Goal: Information Seeking & Learning: Learn about a topic

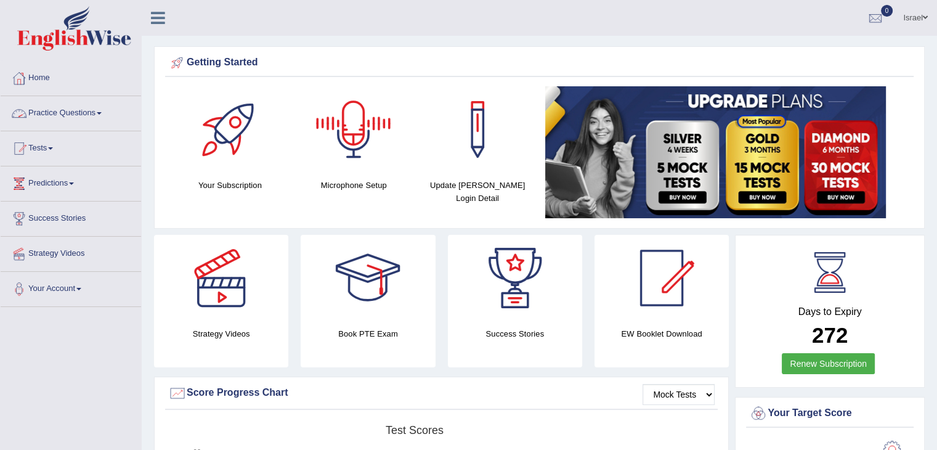
click at [86, 107] on link "Practice Questions" at bounding box center [71, 111] width 140 height 31
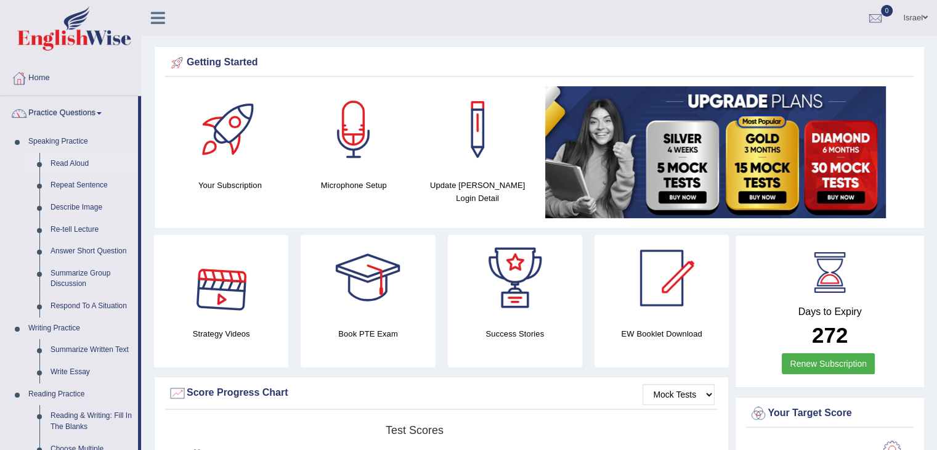
click at [81, 160] on link "Read Aloud" at bounding box center [91, 164] width 93 height 22
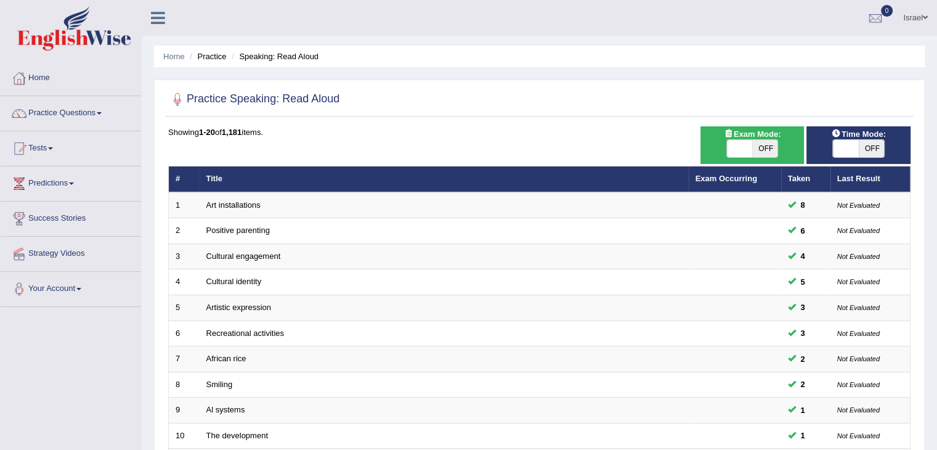
click at [737, 147] on span at bounding box center [740, 148] width 26 height 17
click at [747, 146] on span at bounding box center [740, 148] width 26 height 17
checkbox input "true"
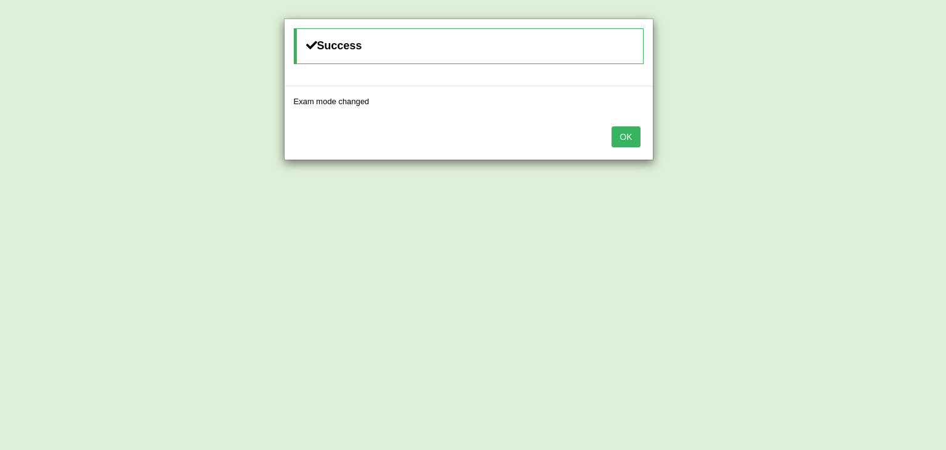
click at [633, 134] on button "OK" at bounding box center [626, 136] width 28 height 21
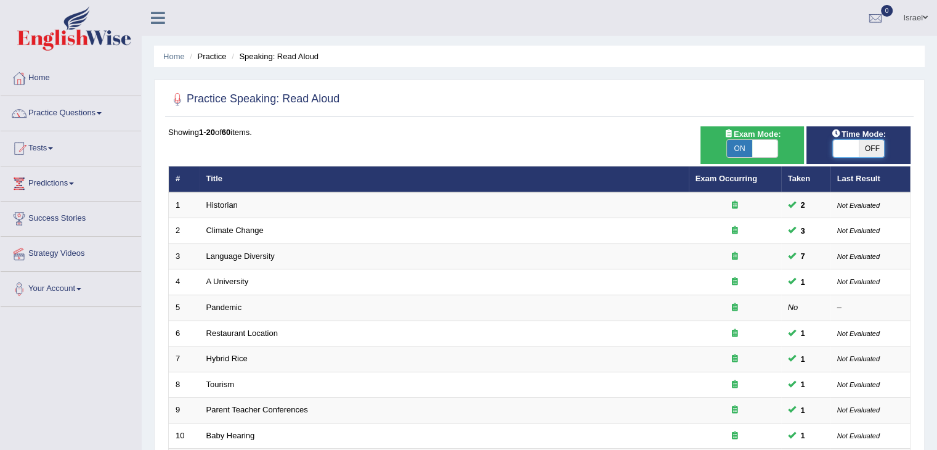
click at [848, 146] on span at bounding box center [846, 148] width 26 height 17
checkbox input "true"
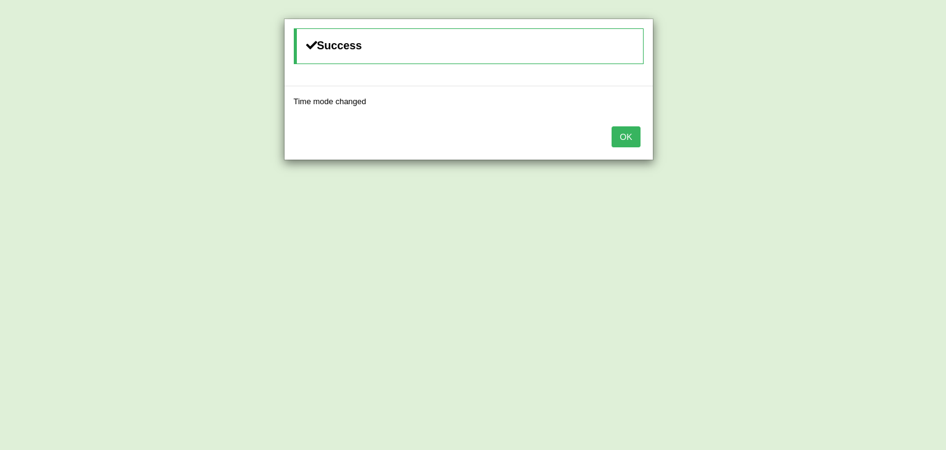
click at [622, 134] on button "OK" at bounding box center [626, 136] width 28 height 21
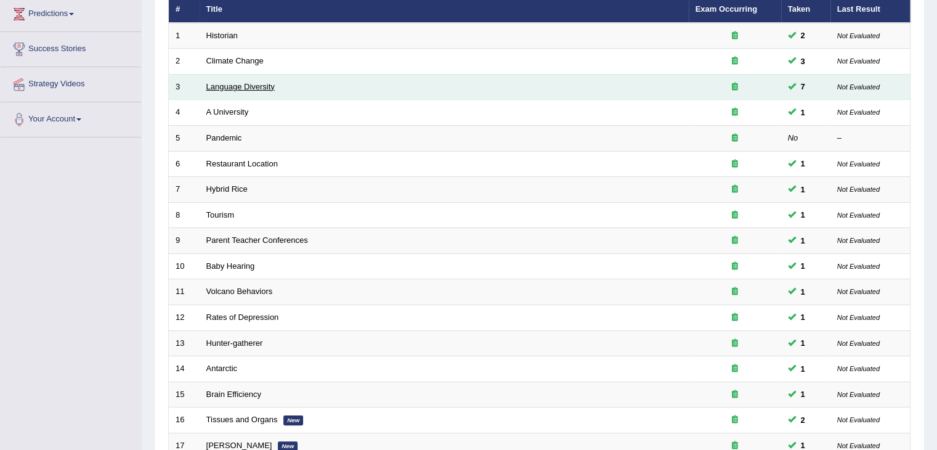
scroll to position [177, 0]
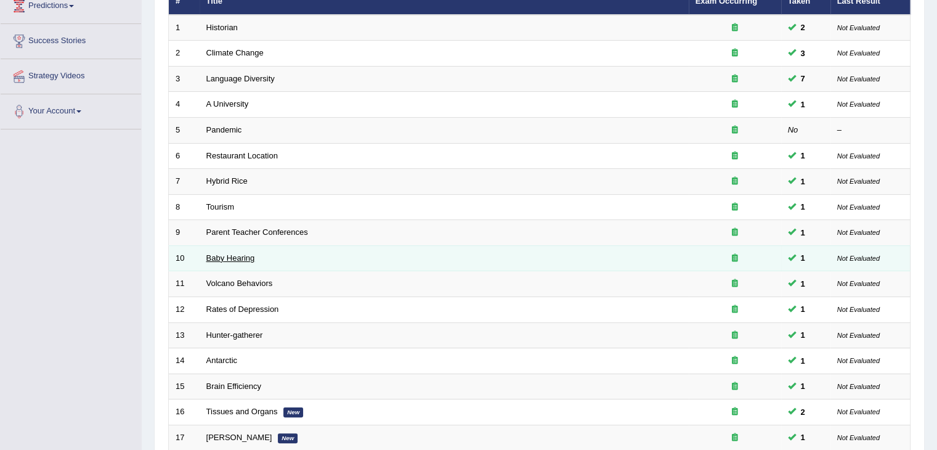
click at [239, 253] on link "Baby Hearing" at bounding box center [230, 257] width 49 height 9
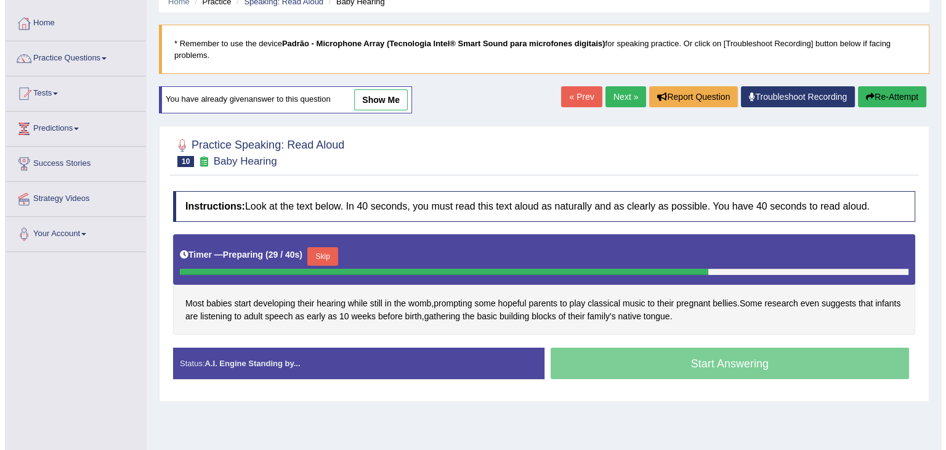
scroll to position [62, 0]
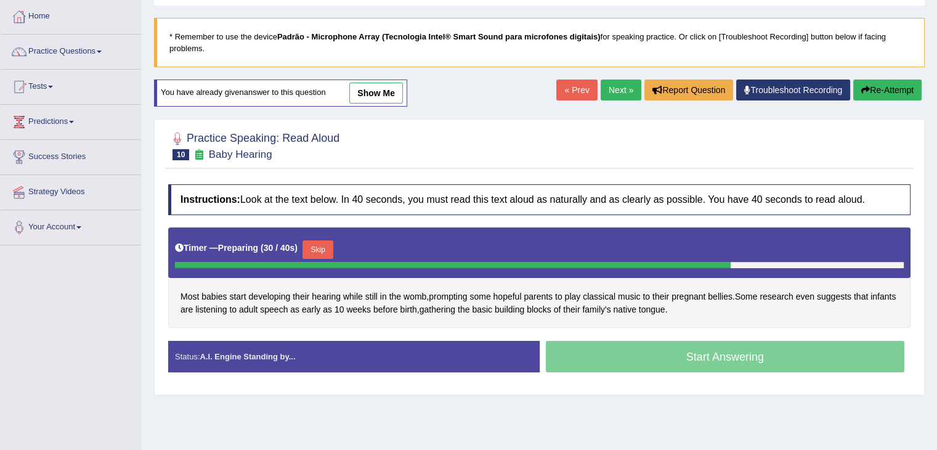
click at [322, 240] on button "Skip" at bounding box center [317, 249] width 31 height 18
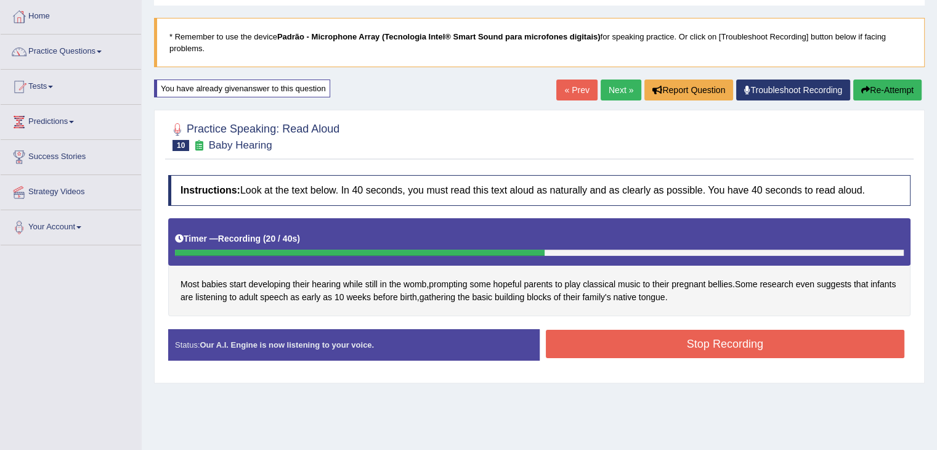
click at [614, 330] on button "Stop Recording" at bounding box center [725, 344] width 359 height 28
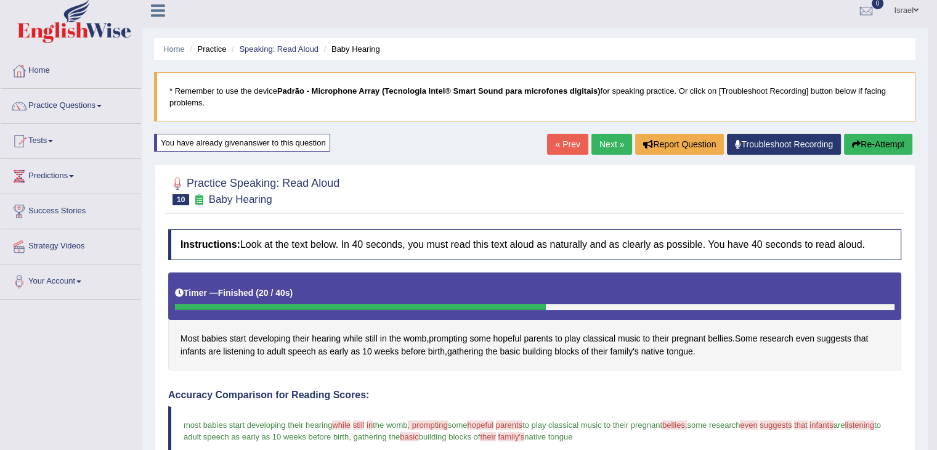
scroll to position [0, 0]
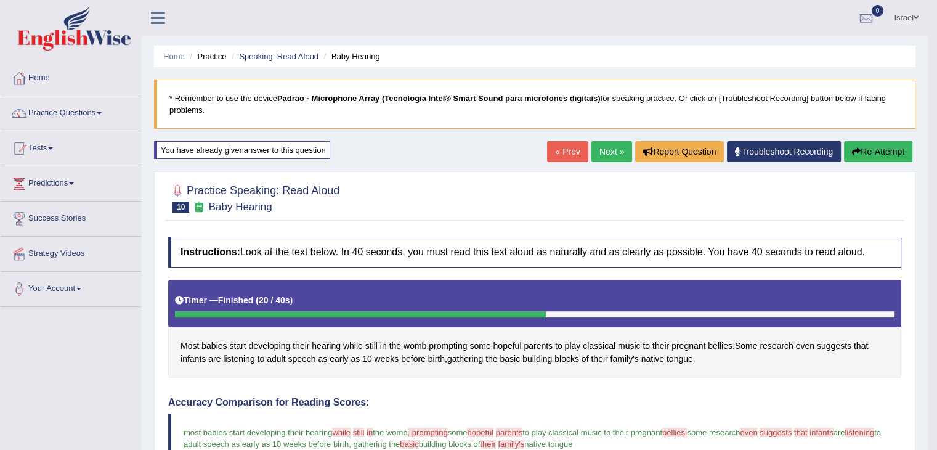
click at [608, 148] on link "Next »" at bounding box center [611, 151] width 41 height 21
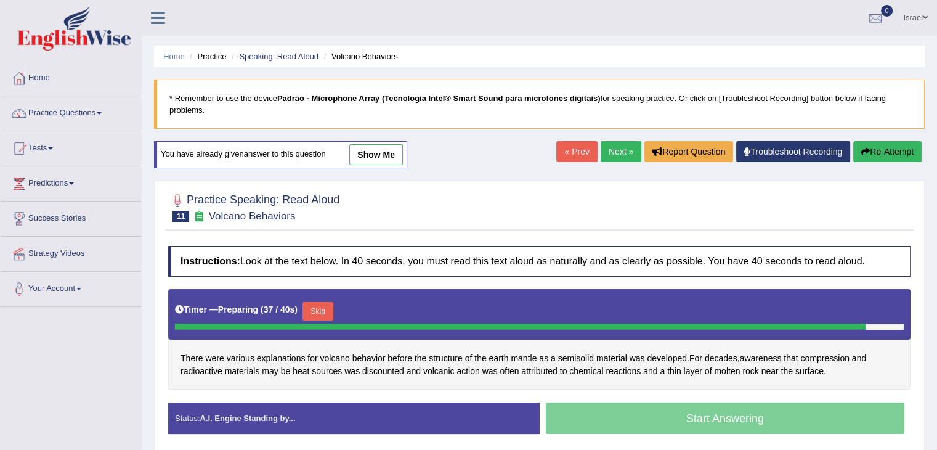
click at [318, 302] on button "Skip" at bounding box center [317, 311] width 31 height 18
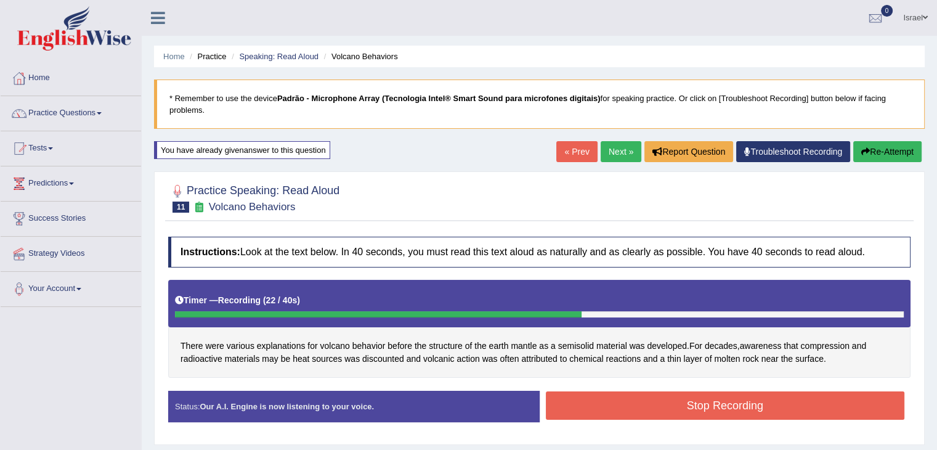
click at [657, 391] on button "Stop Recording" at bounding box center [725, 405] width 359 height 28
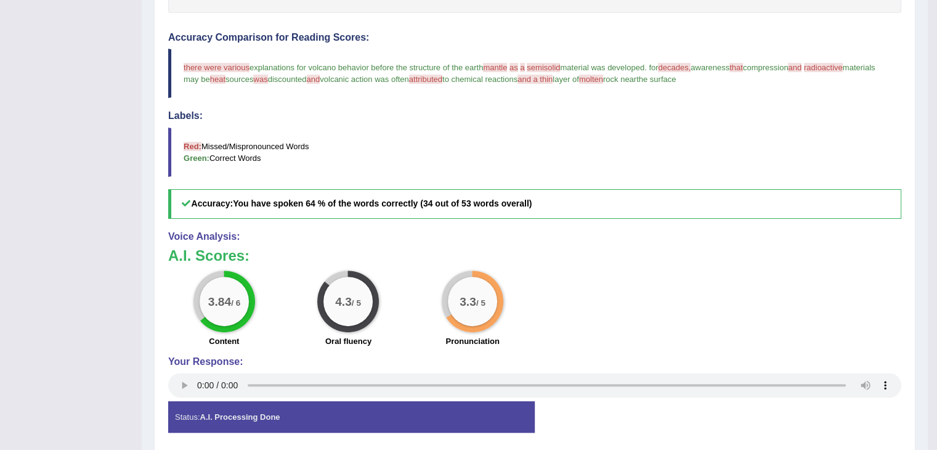
scroll to position [370, 0]
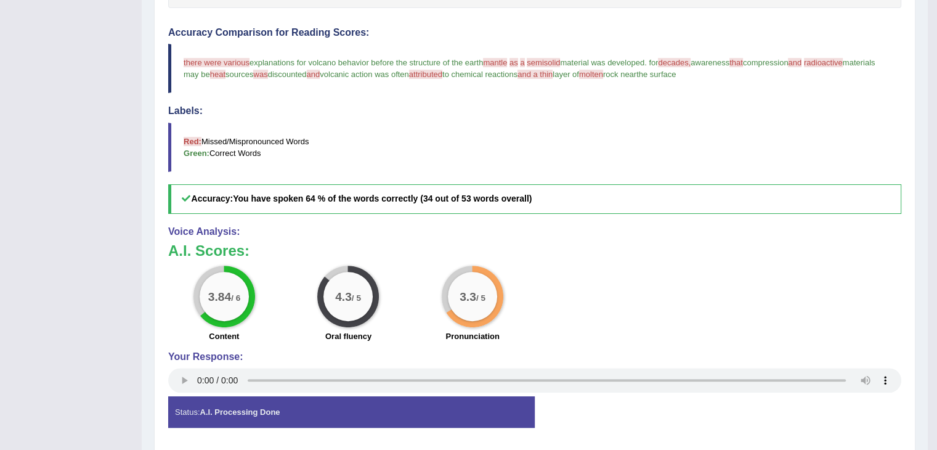
click at [882, 417] on div "Status: A.I. Processing Done Start Answering Stop Recording" at bounding box center [534, 418] width 733 height 44
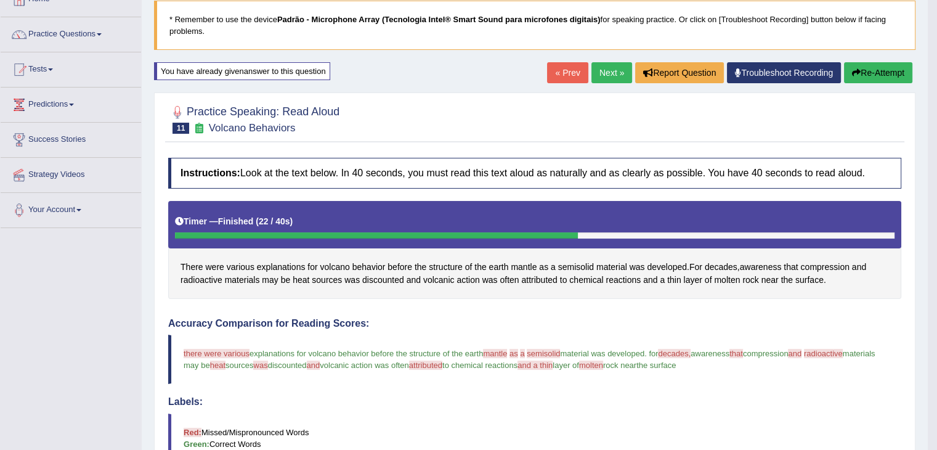
scroll to position [62, 0]
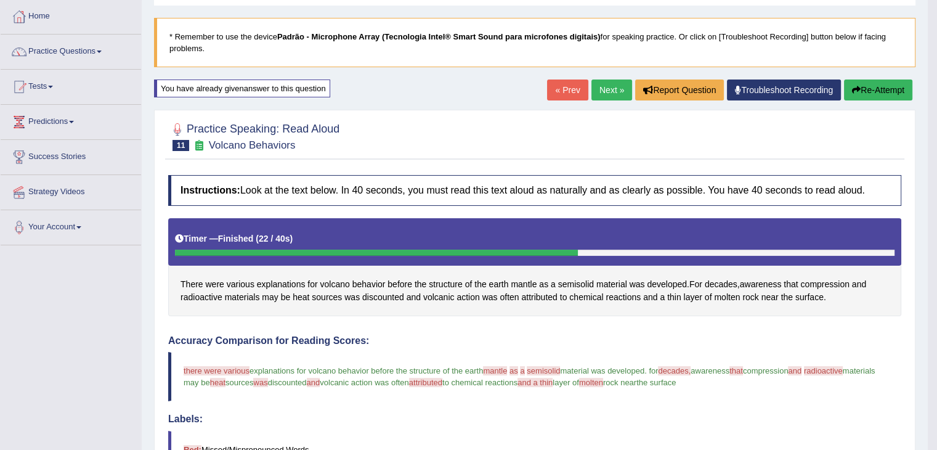
click at [604, 93] on link "Next »" at bounding box center [611, 89] width 41 height 21
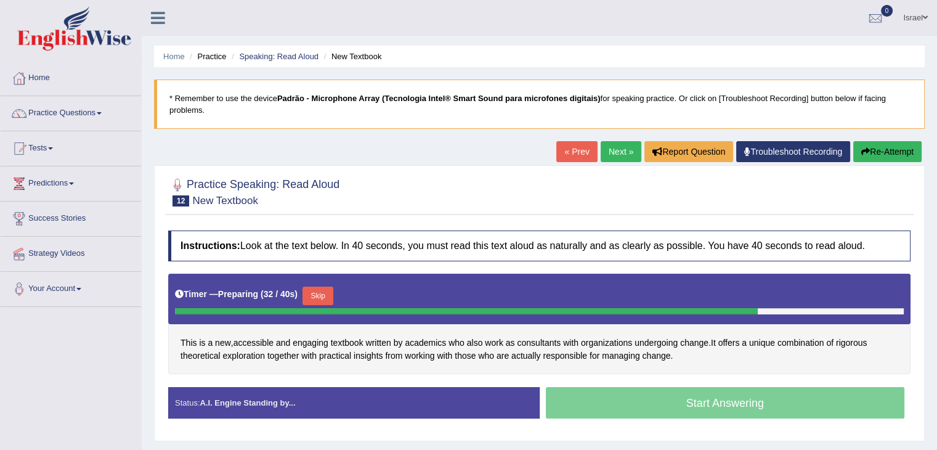
click at [312, 286] on button "Skip" at bounding box center [317, 295] width 31 height 18
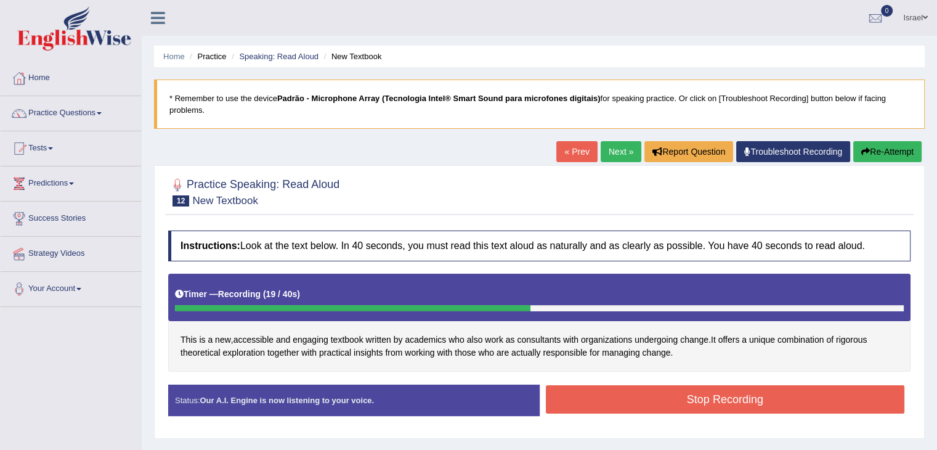
click at [659, 385] on button "Stop Recording" at bounding box center [725, 399] width 359 height 28
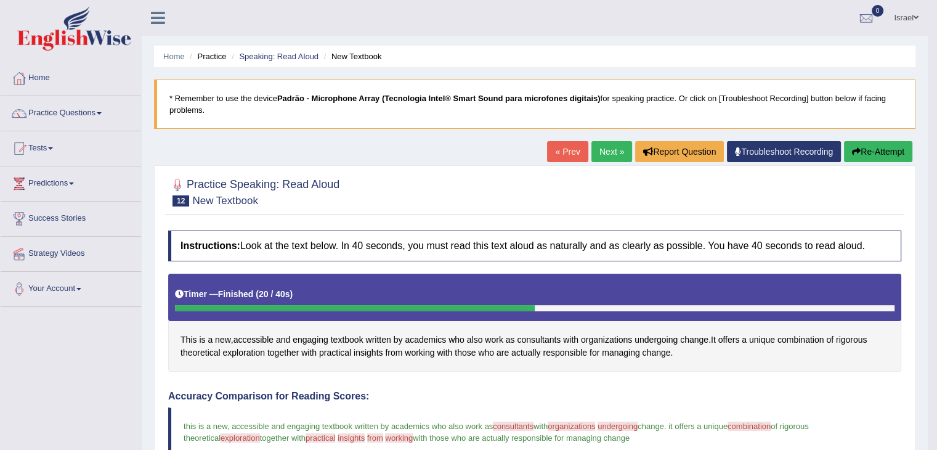
click at [614, 147] on link "Next »" at bounding box center [611, 151] width 41 height 21
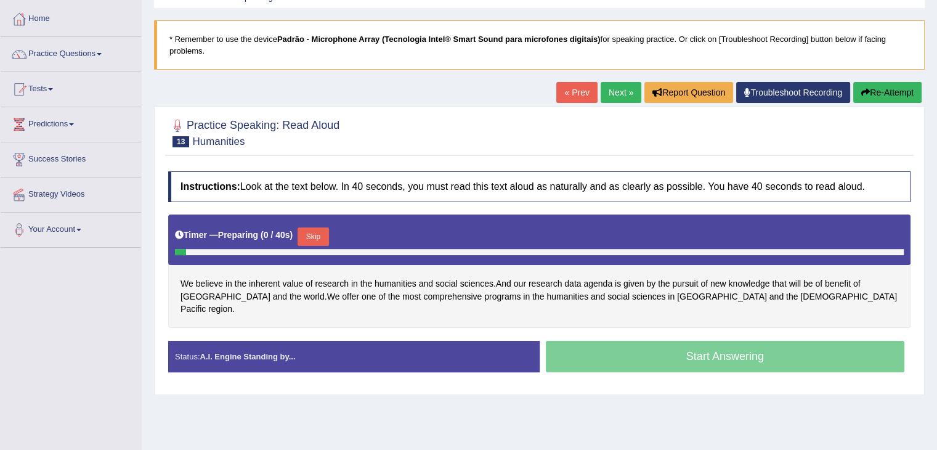
scroll to position [62, 0]
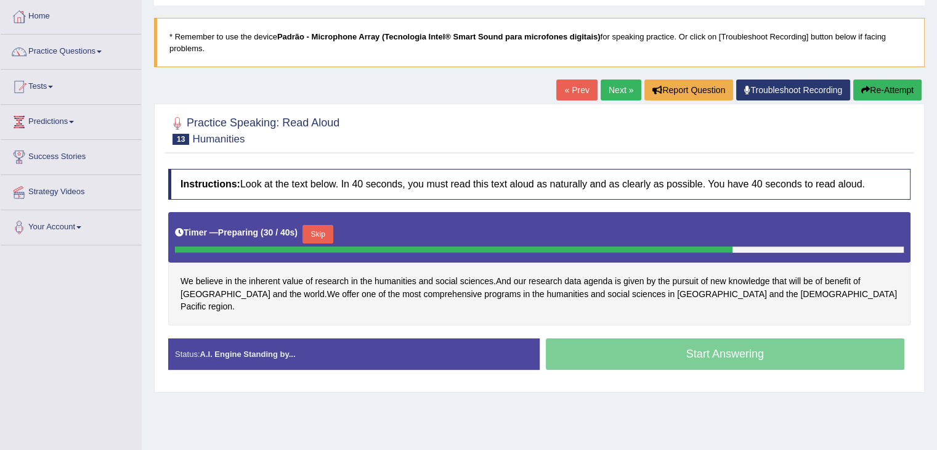
click at [306, 225] on button "Skip" at bounding box center [317, 234] width 31 height 18
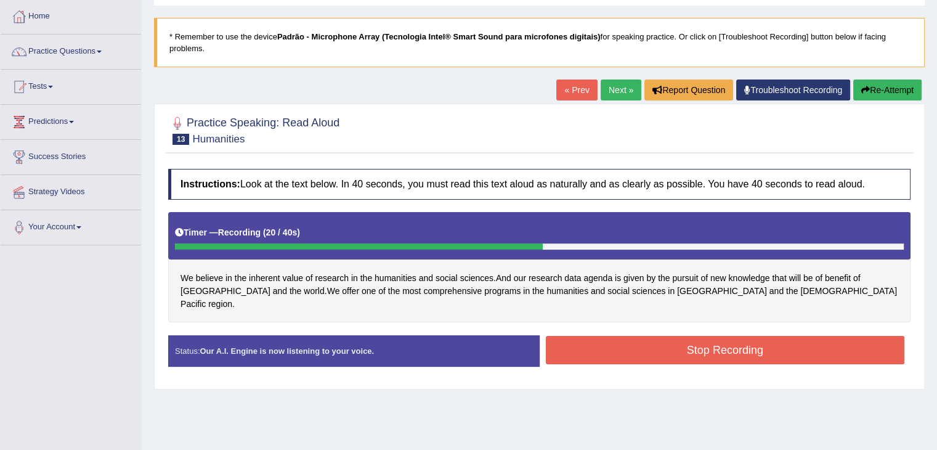
click at [602, 336] on button "Stop Recording" at bounding box center [725, 350] width 359 height 28
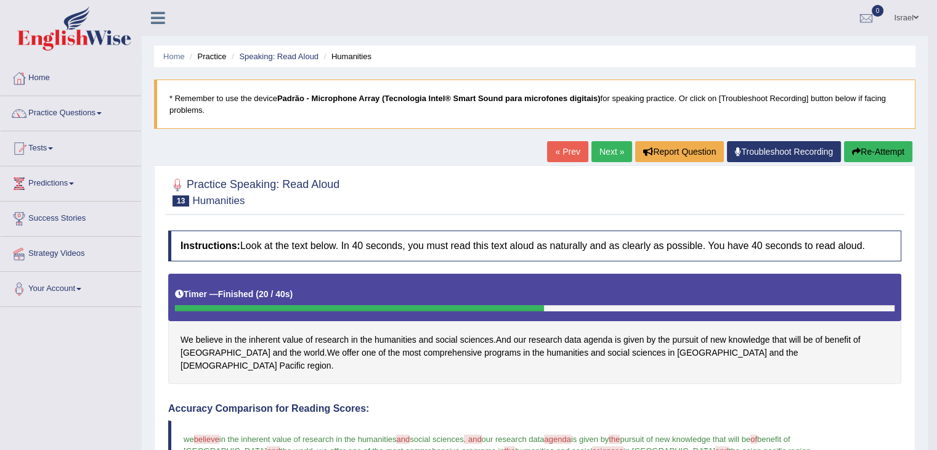
scroll to position [0, 0]
click at [605, 153] on link "Next »" at bounding box center [611, 151] width 41 height 21
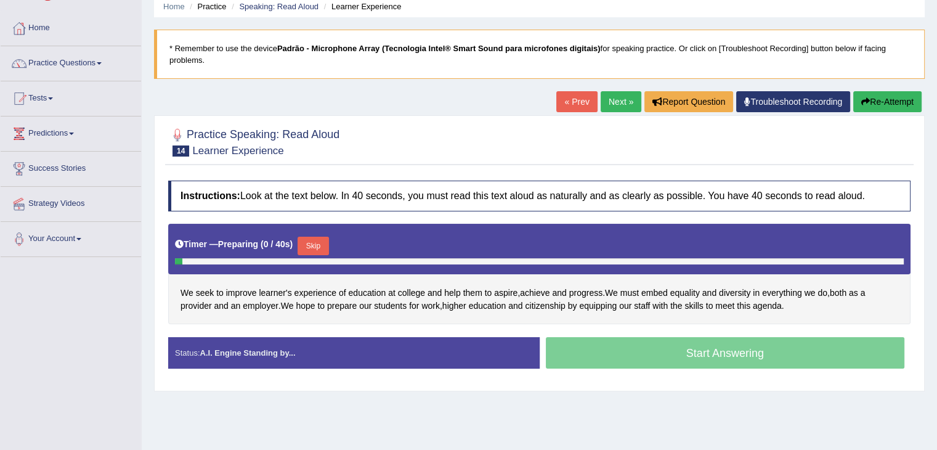
scroll to position [62, 0]
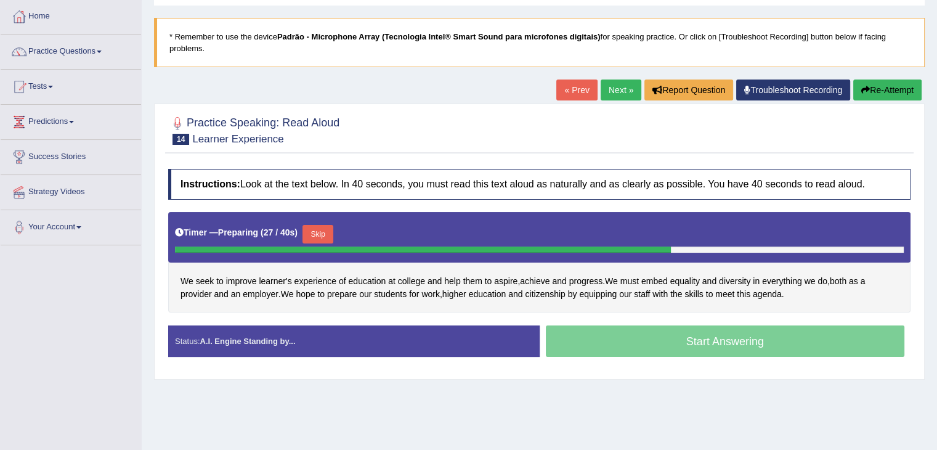
click at [315, 225] on button "Skip" at bounding box center [317, 234] width 31 height 18
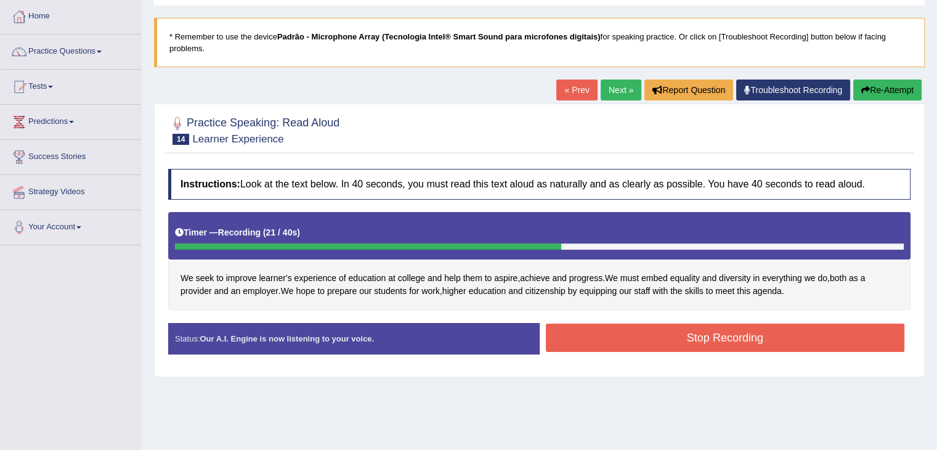
click at [633, 323] on button "Stop Recording" at bounding box center [725, 337] width 359 height 28
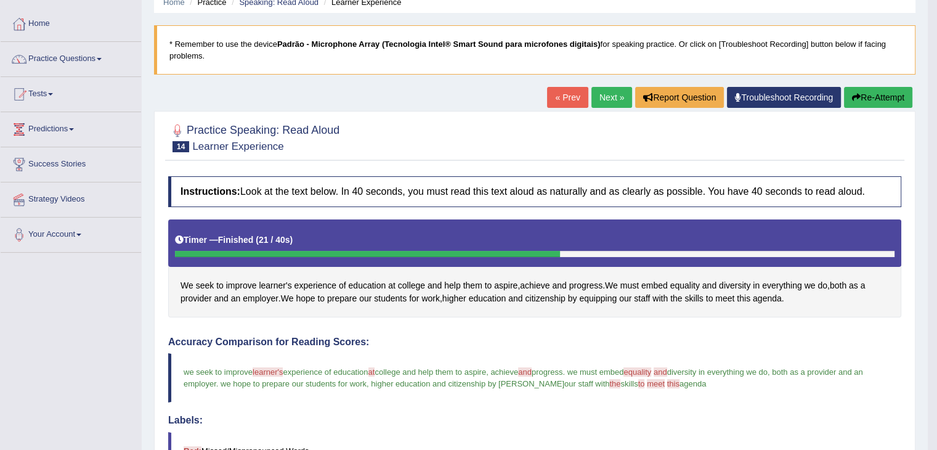
scroll to position [0, 0]
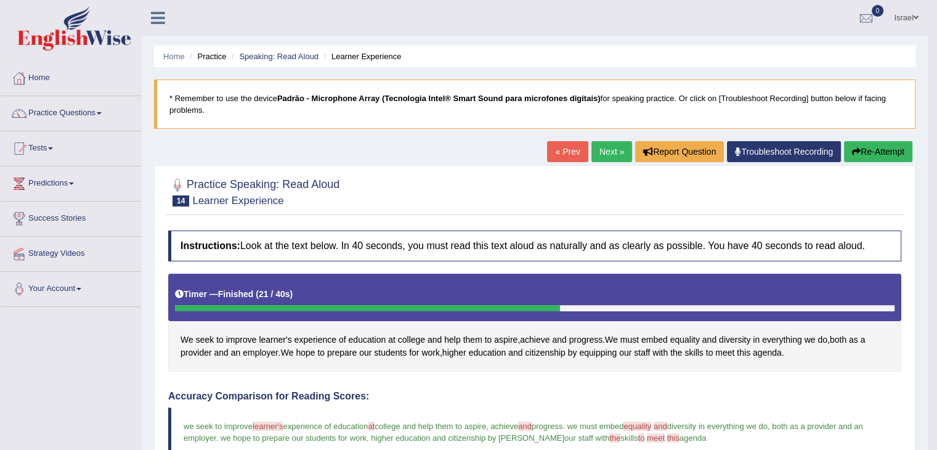
click at [607, 148] on link "Next »" at bounding box center [611, 151] width 41 height 21
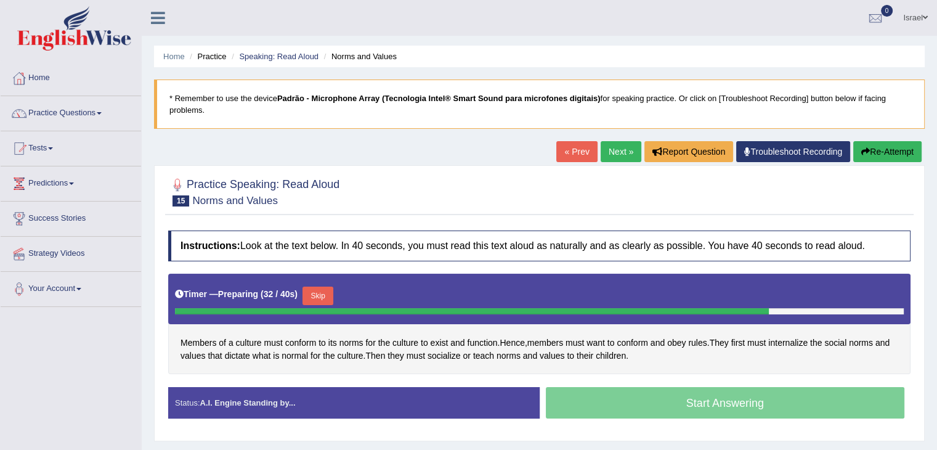
click at [313, 286] on button "Skip" at bounding box center [317, 295] width 31 height 18
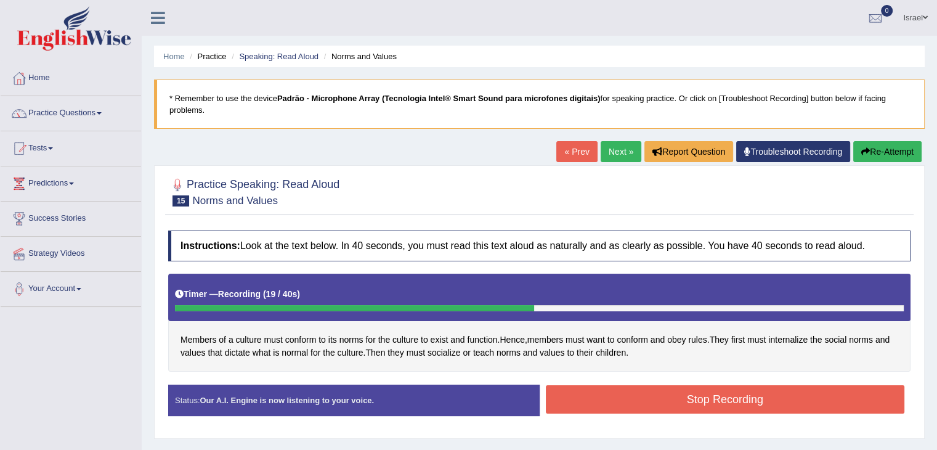
click at [631, 385] on button "Stop Recording" at bounding box center [725, 399] width 359 height 28
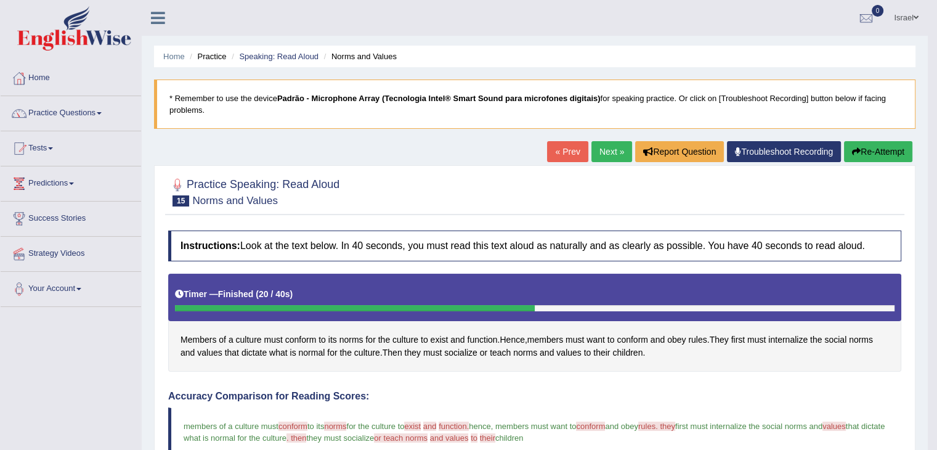
click at [611, 148] on link "Next »" at bounding box center [611, 151] width 41 height 21
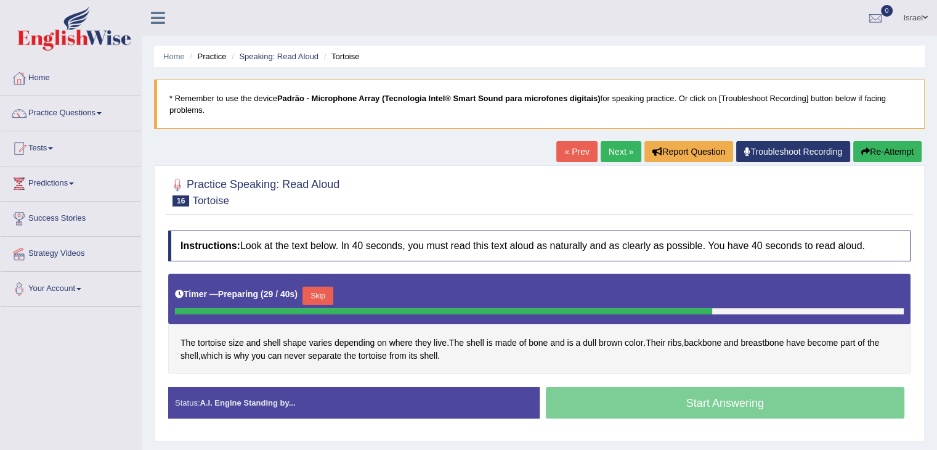
click at [315, 286] on button "Skip" at bounding box center [317, 295] width 31 height 18
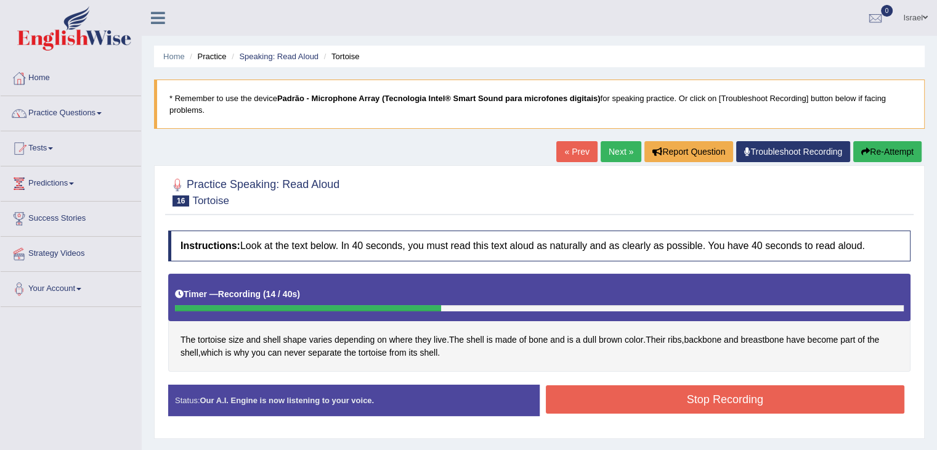
click at [654, 389] on button "Stop Recording" at bounding box center [725, 399] width 359 height 28
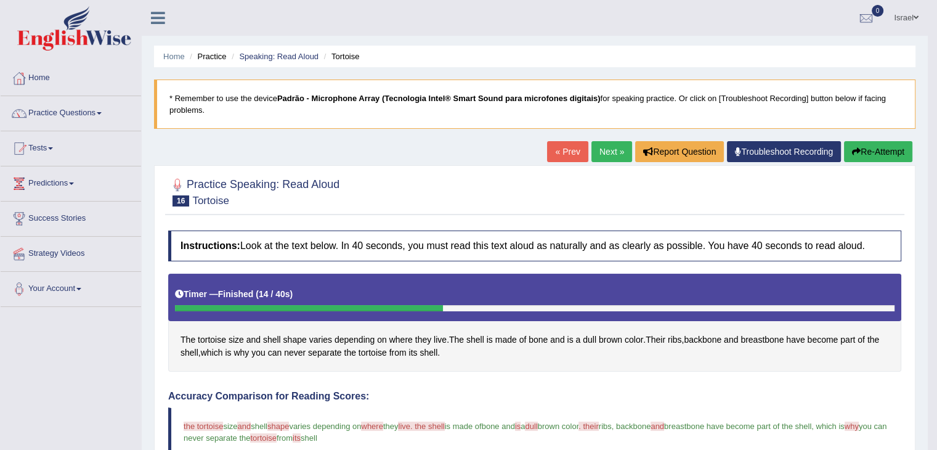
click at [604, 148] on link "Next »" at bounding box center [611, 151] width 41 height 21
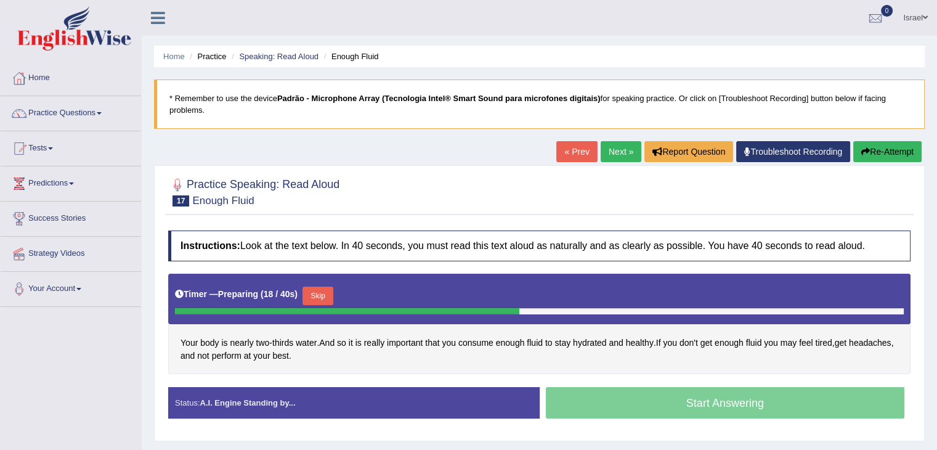
click at [318, 286] on button "Skip" at bounding box center [317, 295] width 31 height 18
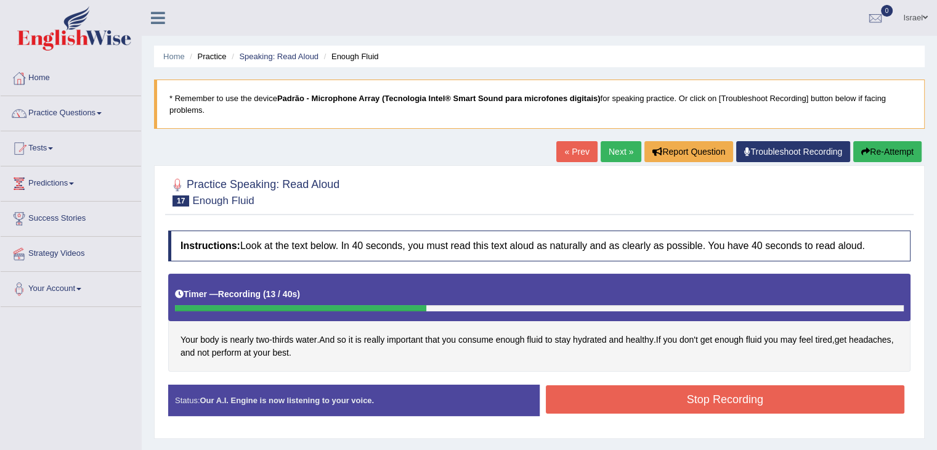
click at [610, 385] on button "Stop Recording" at bounding box center [725, 399] width 359 height 28
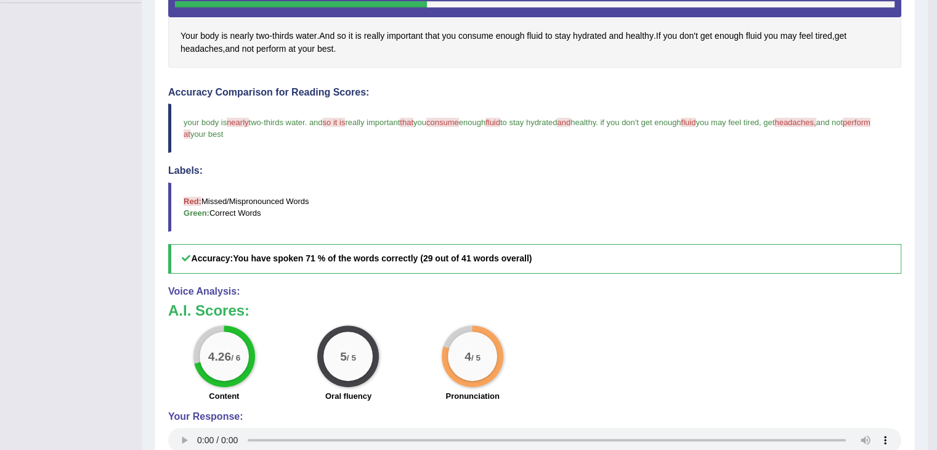
scroll to position [308, 0]
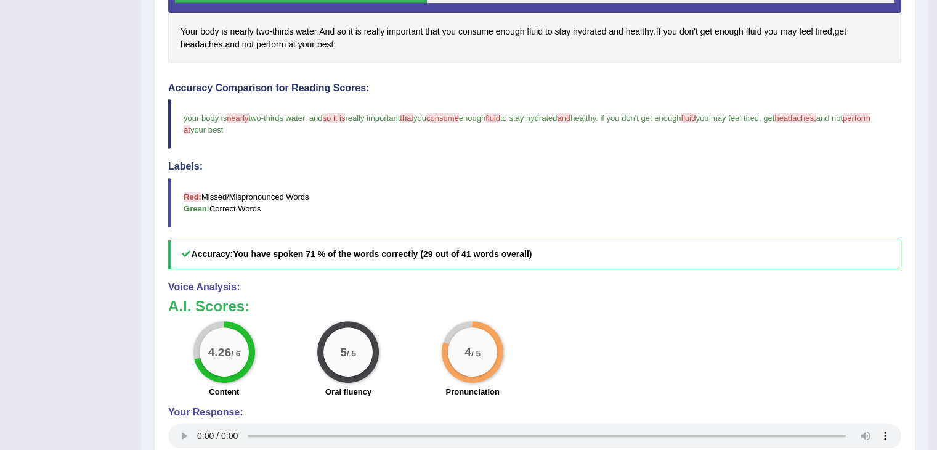
click at [550, 322] on div "4.26 / 6 Content 5 / 5 Oral fluency 4 / 5 Pronunciation" at bounding box center [534, 360] width 745 height 79
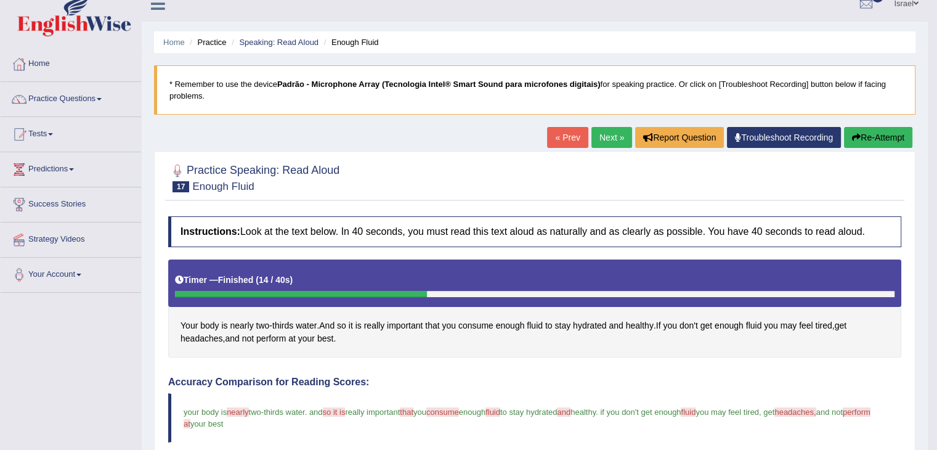
scroll to position [0, 0]
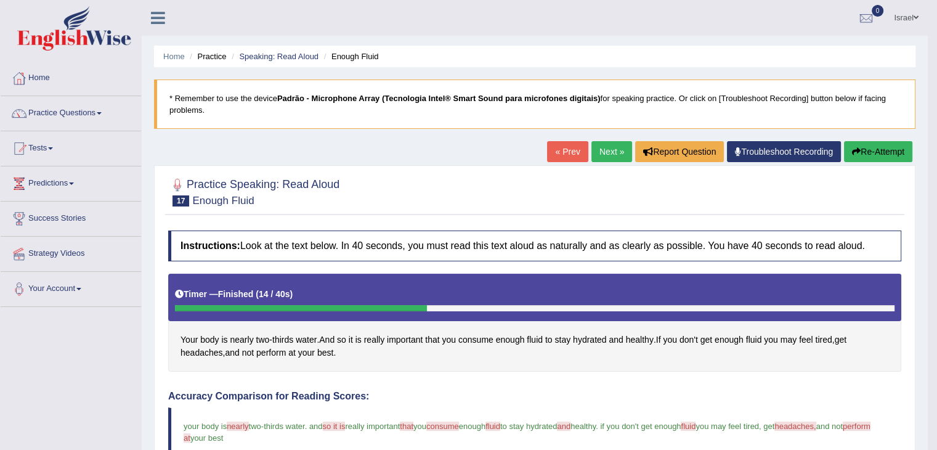
click at [605, 153] on link "Next »" at bounding box center [611, 151] width 41 height 21
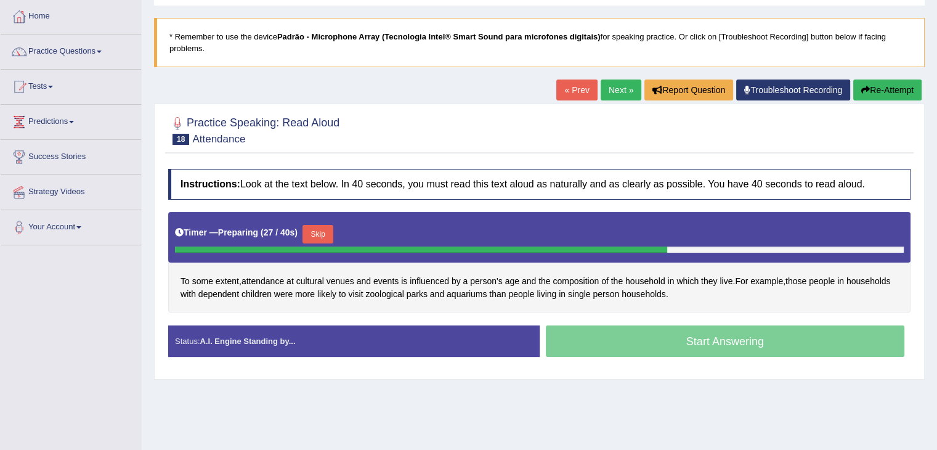
click at [320, 225] on button "Skip" at bounding box center [317, 234] width 31 height 18
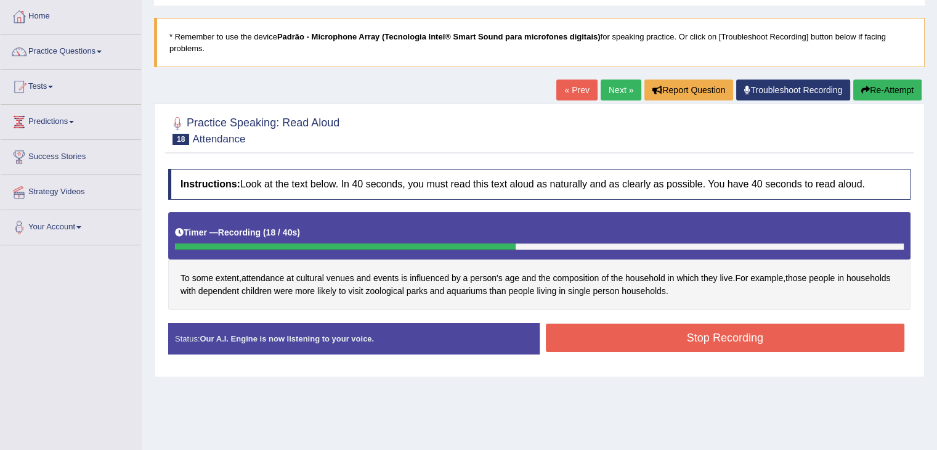
click at [639, 327] on button "Stop Recording" at bounding box center [725, 337] width 359 height 28
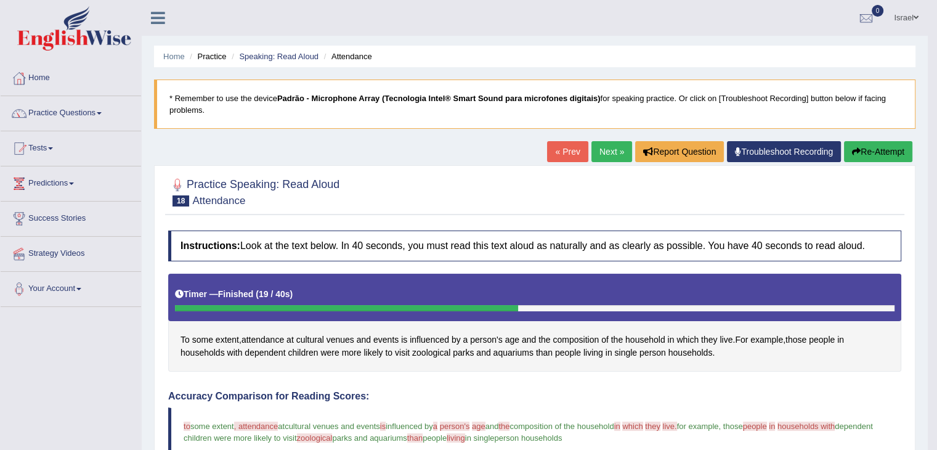
click at [616, 151] on link "Next »" at bounding box center [611, 151] width 41 height 21
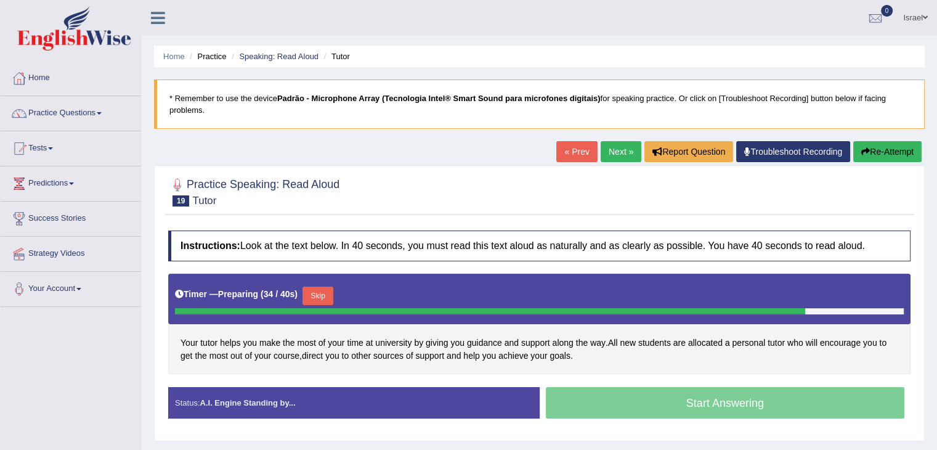
click at [320, 286] on button "Skip" at bounding box center [317, 295] width 31 height 18
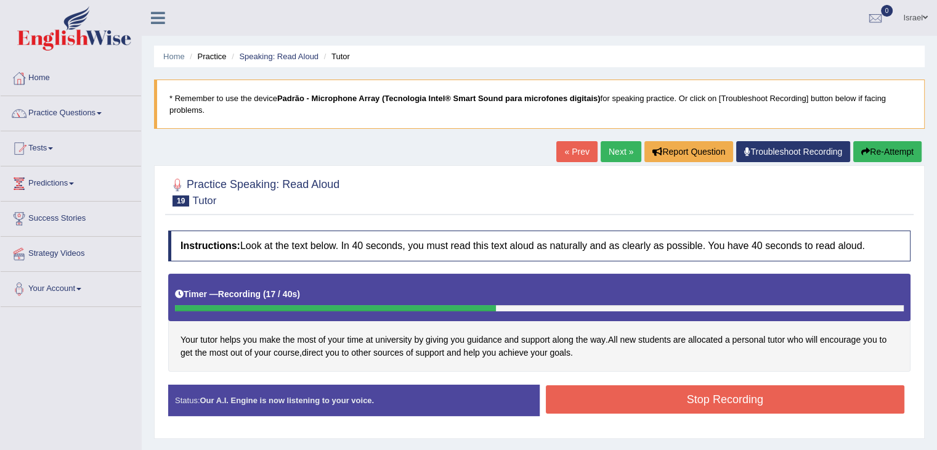
click at [630, 385] on button "Stop Recording" at bounding box center [725, 399] width 359 height 28
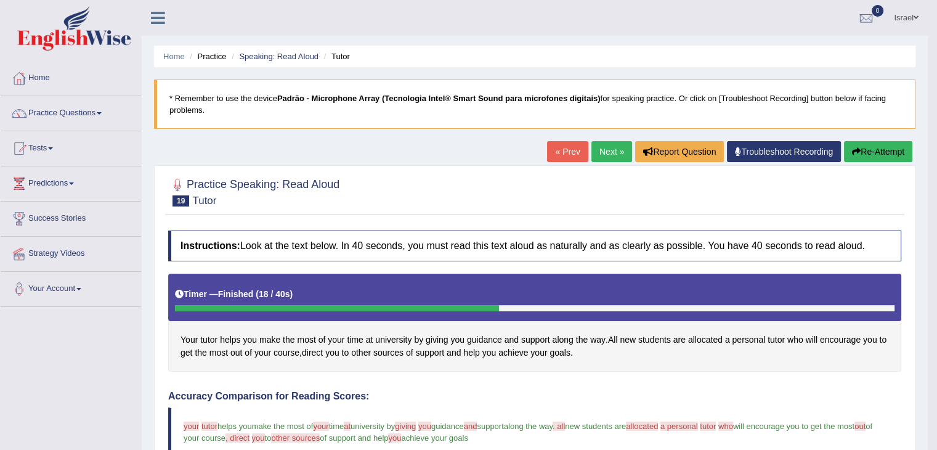
click at [617, 147] on link "Next »" at bounding box center [611, 151] width 41 height 21
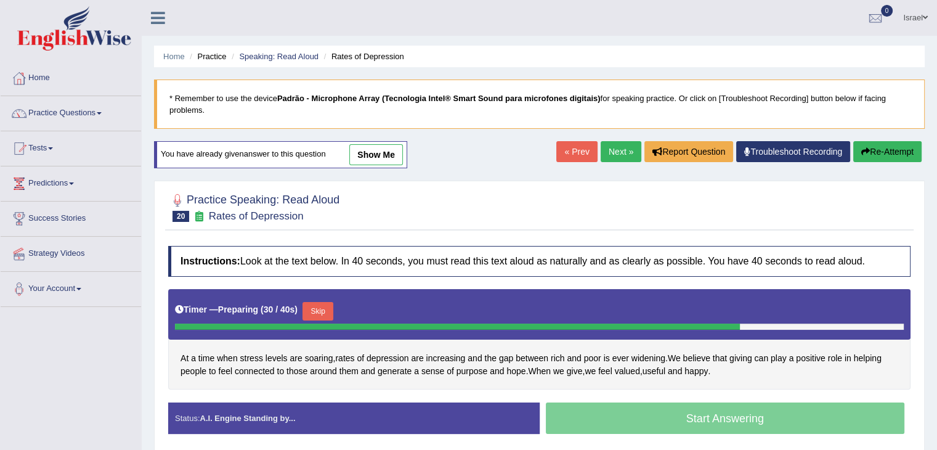
click at [302, 302] on button "Skip" at bounding box center [317, 311] width 31 height 18
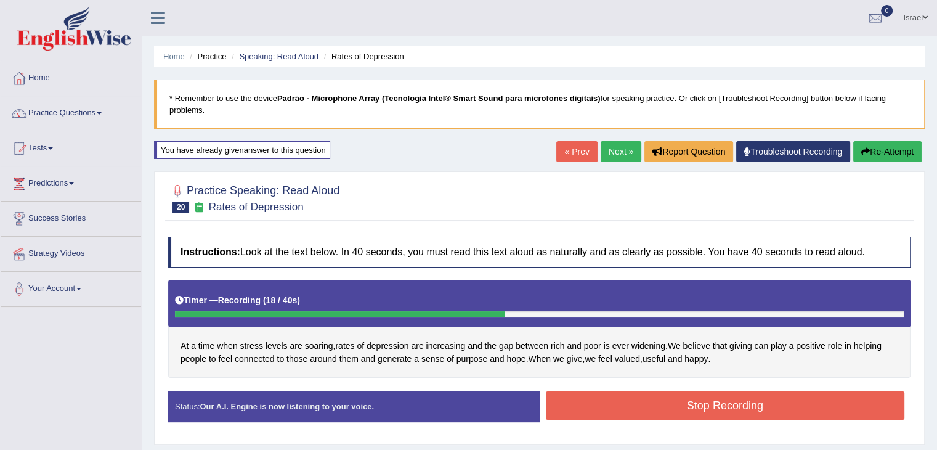
click at [591, 391] on button "Stop Recording" at bounding box center [725, 405] width 359 height 28
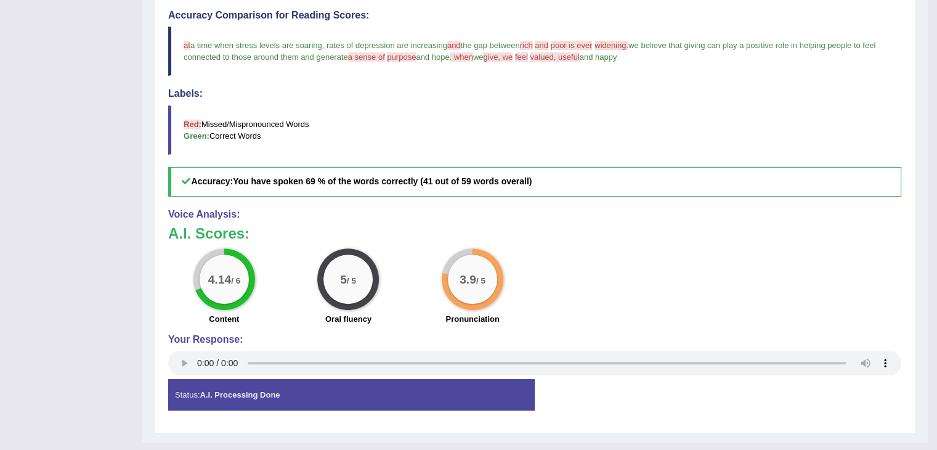
scroll to position [409, 0]
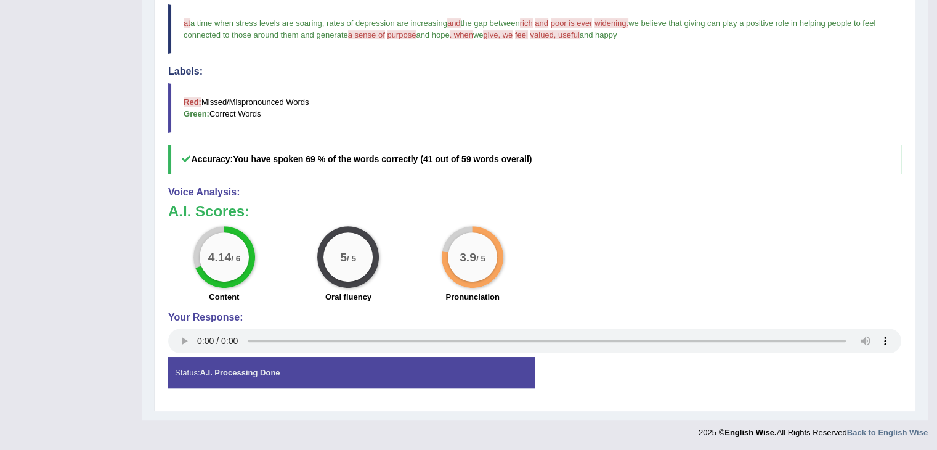
click at [581, 229] on div "4.14 / 6 Content 5 / 5 Oral fluency 3.9 / 5 Pronunciation" at bounding box center [534, 265] width 745 height 79
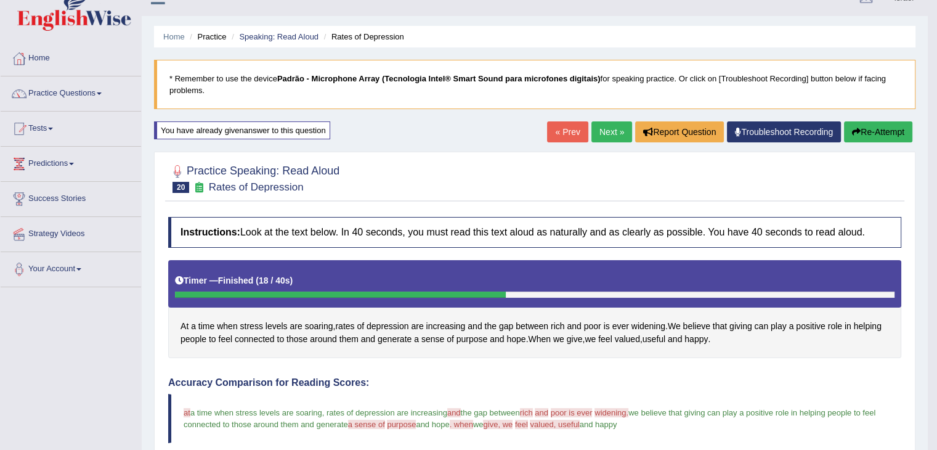
scroll to position [0, 0]
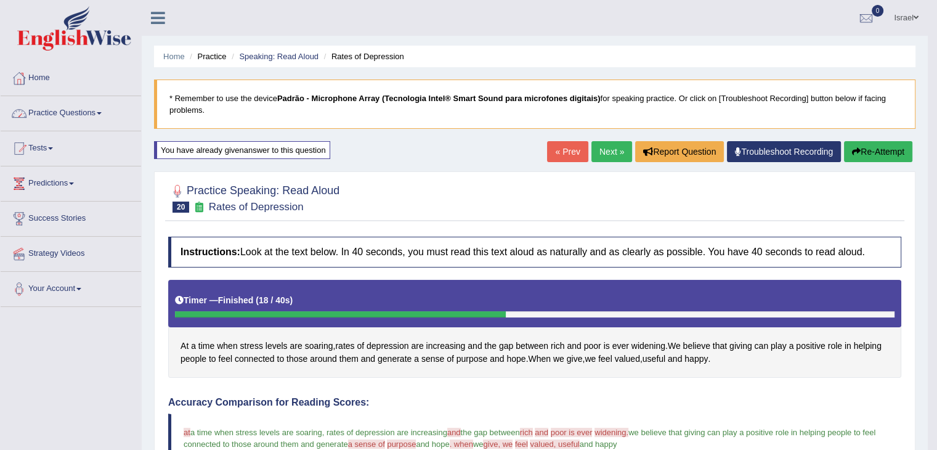
click at [84, 109] on link "Practice Questions" at bounding box center [71, 111] width 140 height 31
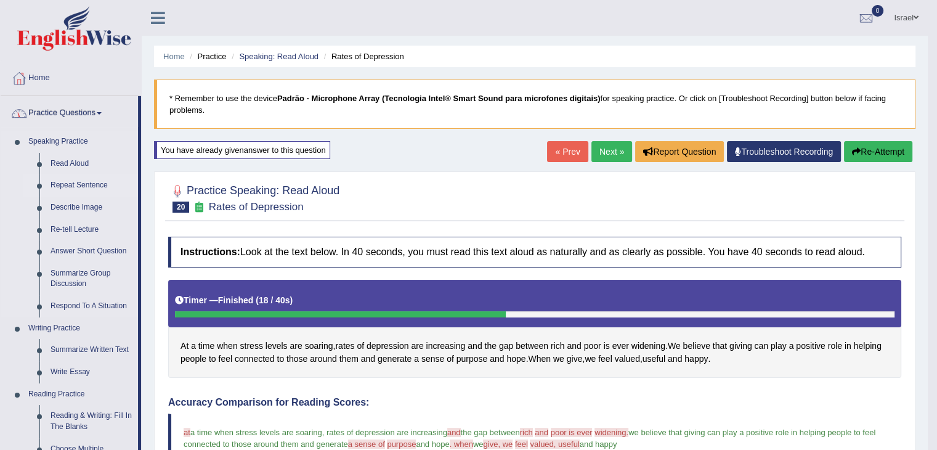
click at [63, 187] on link "Repeat Sentence" at bounding box center [91, 185] width 93 height 22
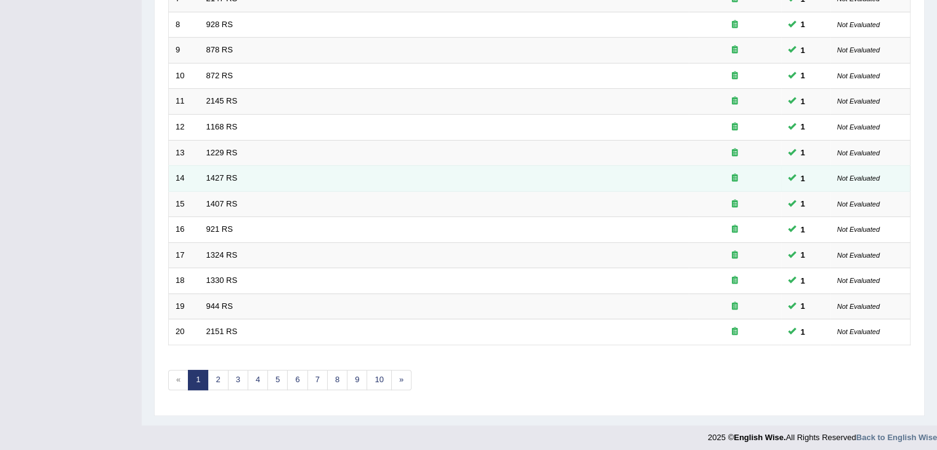
scroll to position [362, 0]
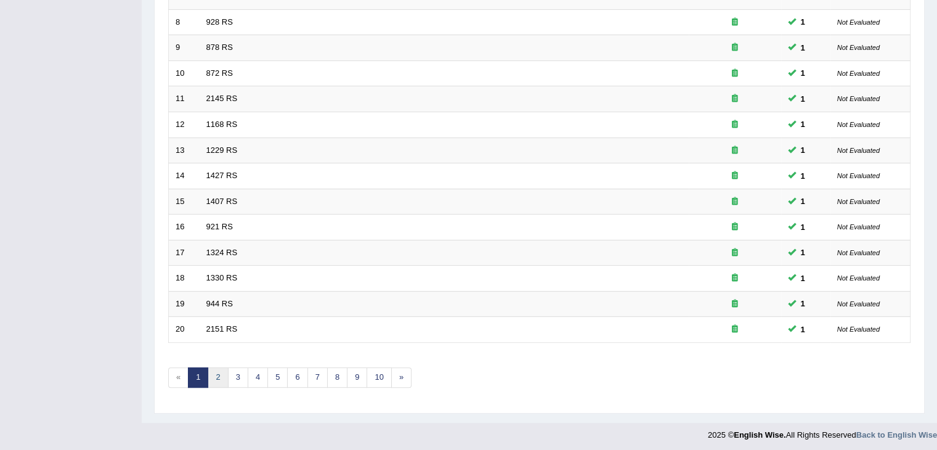
click at [214, 368] on link "2" at bounding box center [218, 377] width 20 height 20
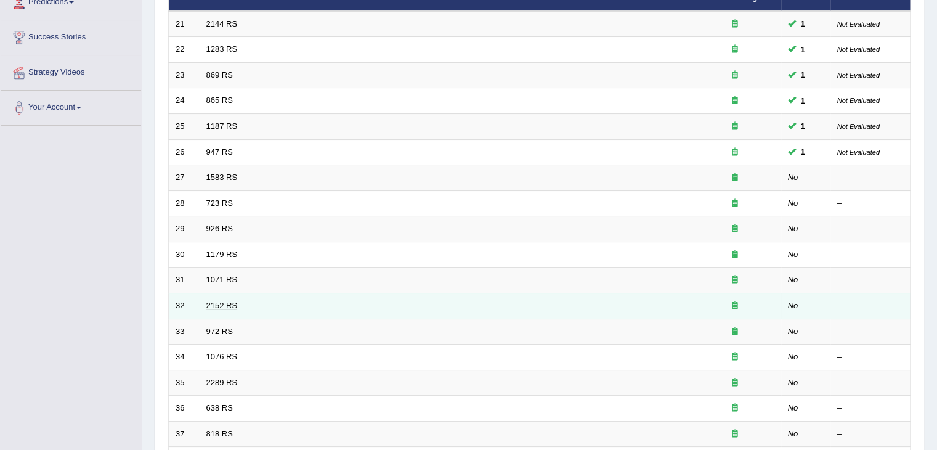
scroll to position [185, 0]
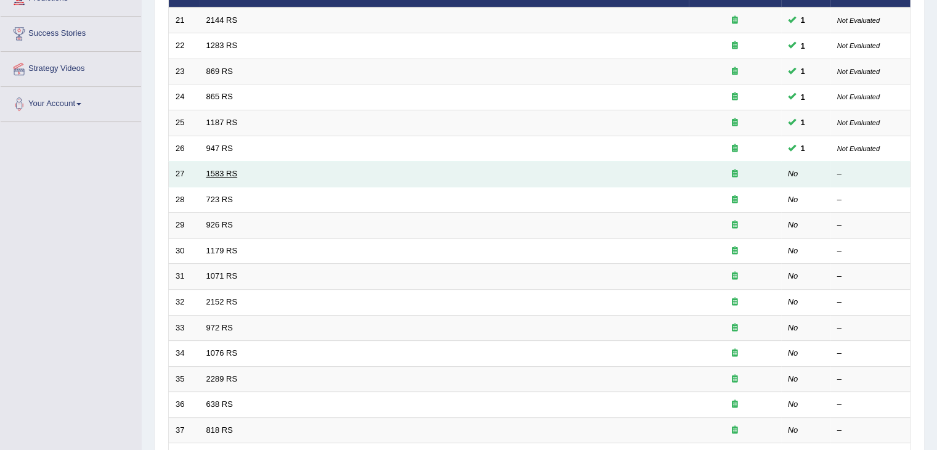
click at [217, 173] on link "1583 RS" at bounding box center [221, 173] width 31 height 9
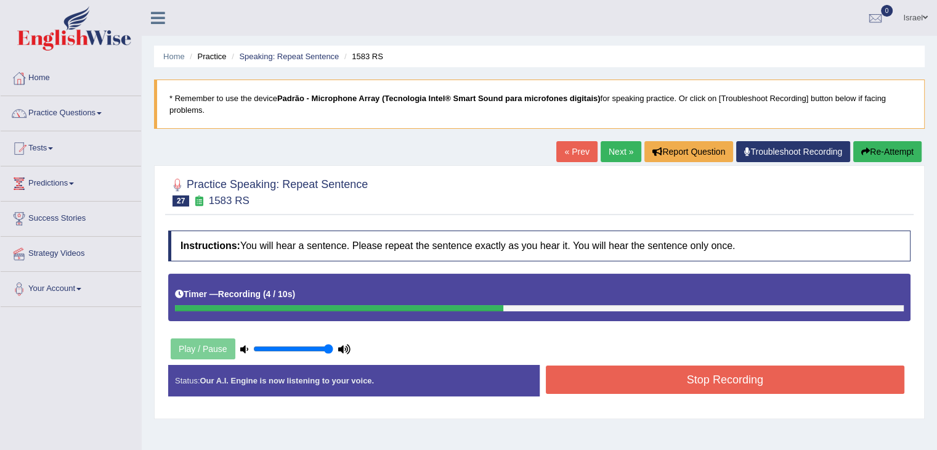
click at [585, 365] on button "Stop Recording" at bounding box center [725, 379] width 359 height 28
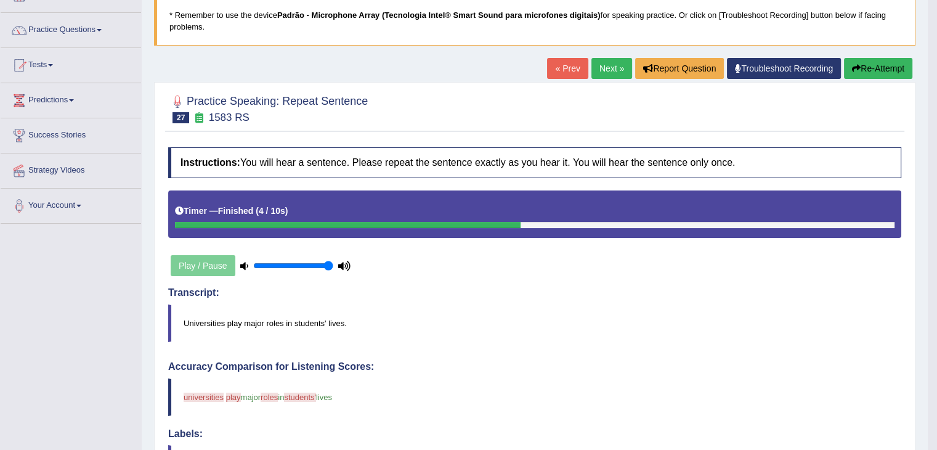
scroll to position [62, 0]
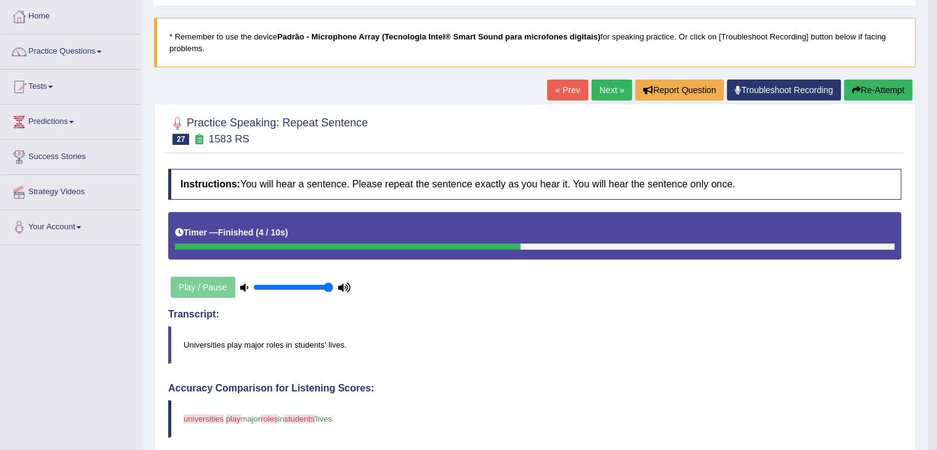
click at [610, 84] on link "Next »" at bounding box center [611, 89] width 41 height 21
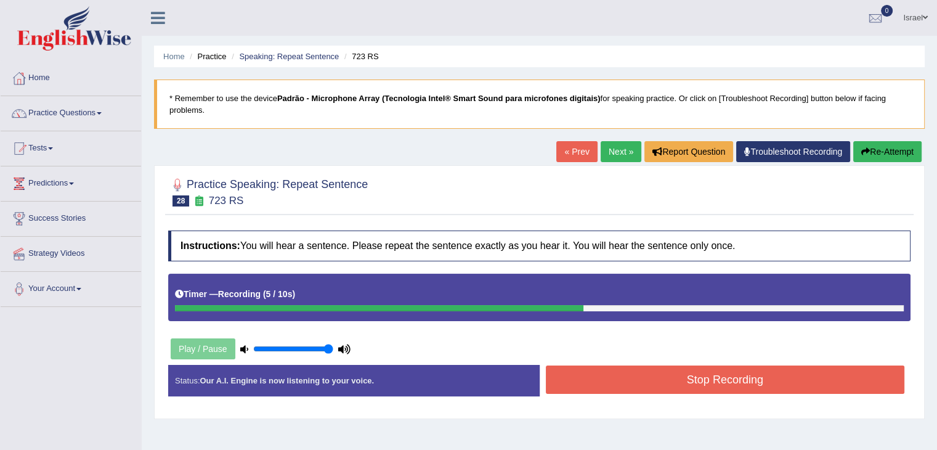
click at [671, 365] on button "Stop Recording" at bounding box center [725, 379] width 359 height 28
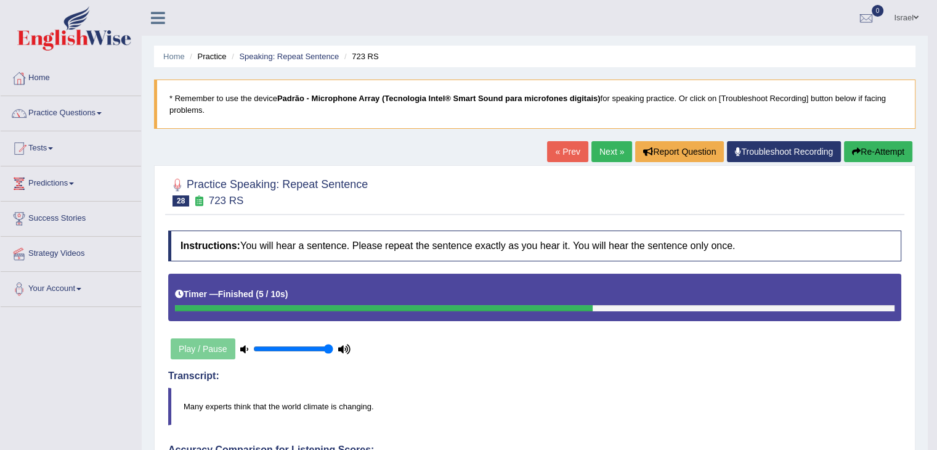
click at [607, 149] on link "Next »" at bounding box center [611, 151] width 41 height 21
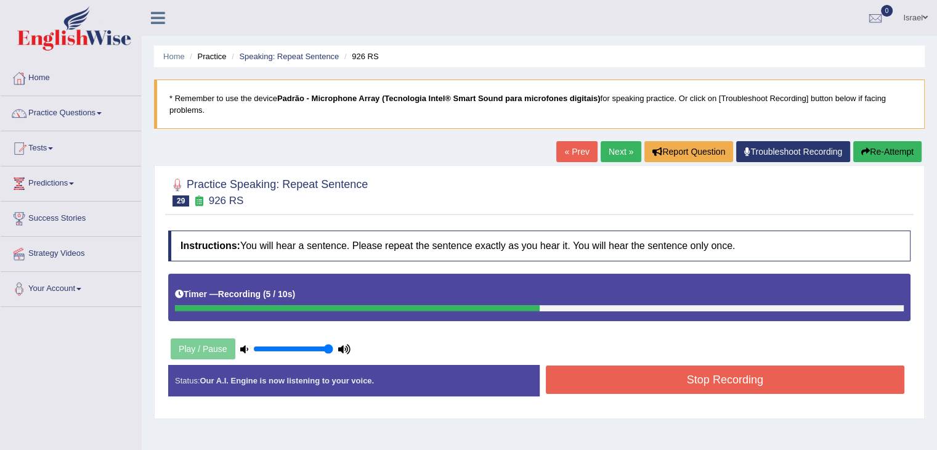
click at [594, 365] on button "Stop Recording" at bounding box center [725, 379] width 359 height 28
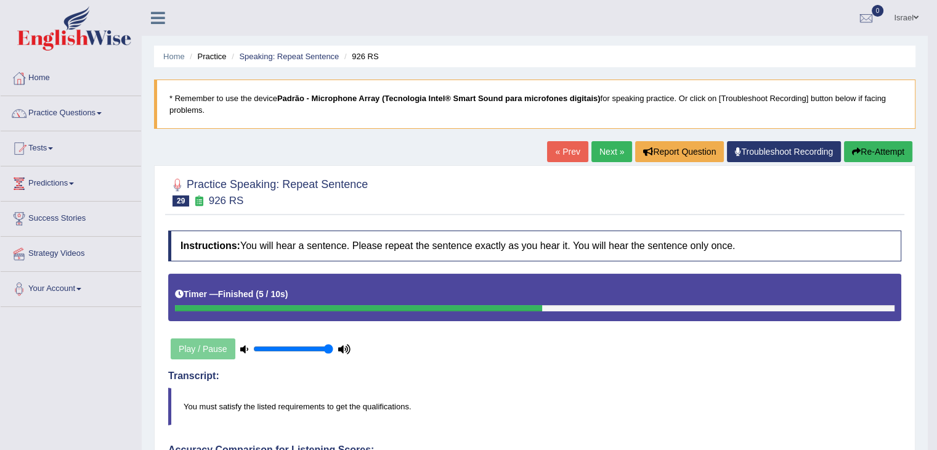
click at [617, 153] on link "Next »" at bounding box center [611, 151] width 41 height 21
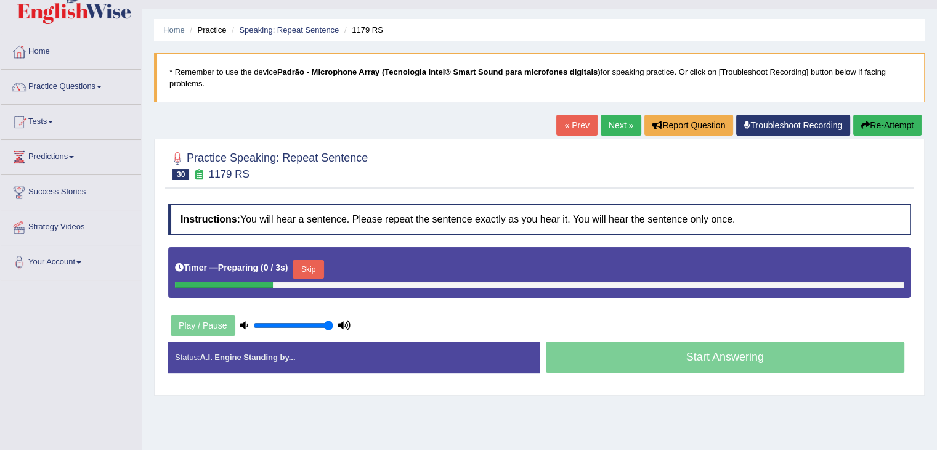
scroll to position [123, 0]
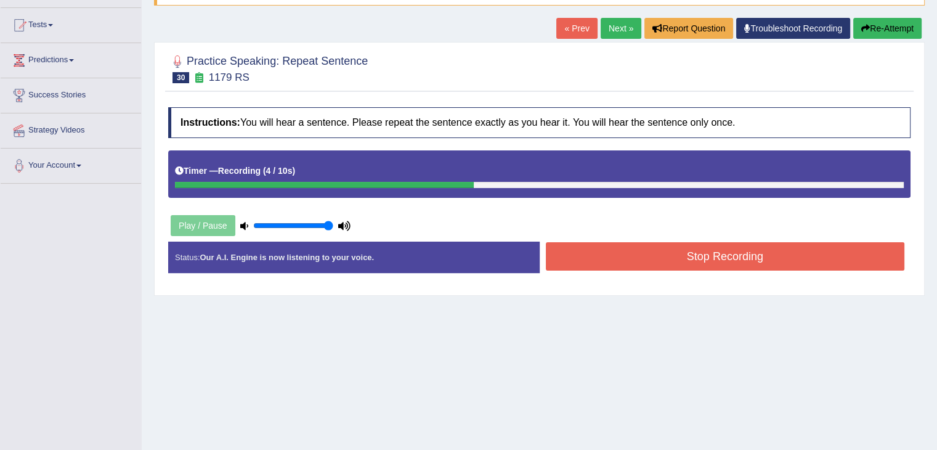
click at [633, 242] on button "Stop Recording" at bounding box center [725, 256] width 359 height 28
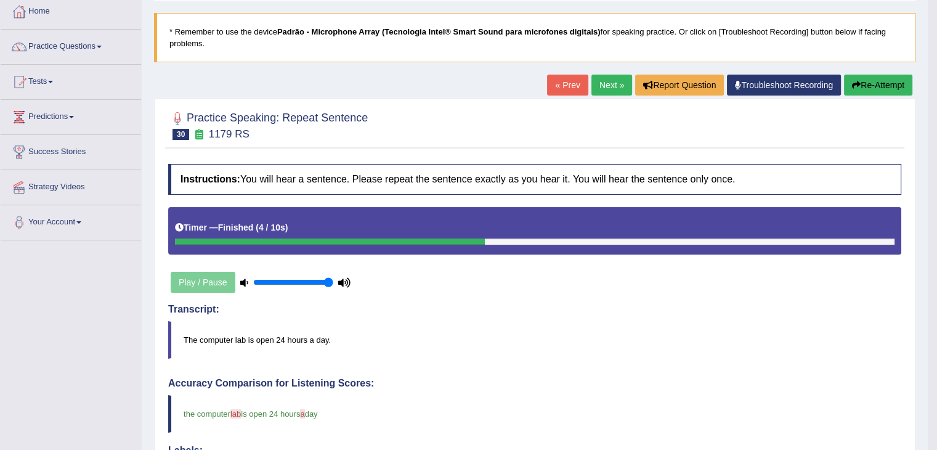
scroll to position [62, 0]
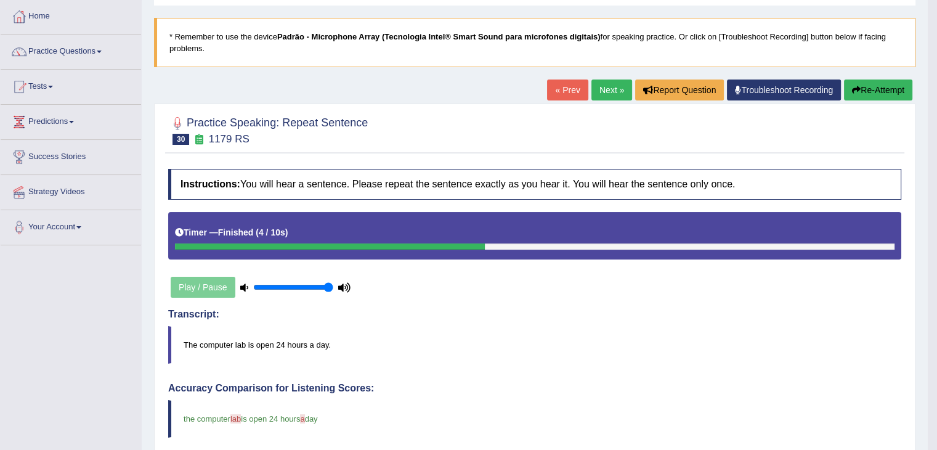
click at [604, 89] on link "Next »" at bounding box center [611, 89] width 41 height 21
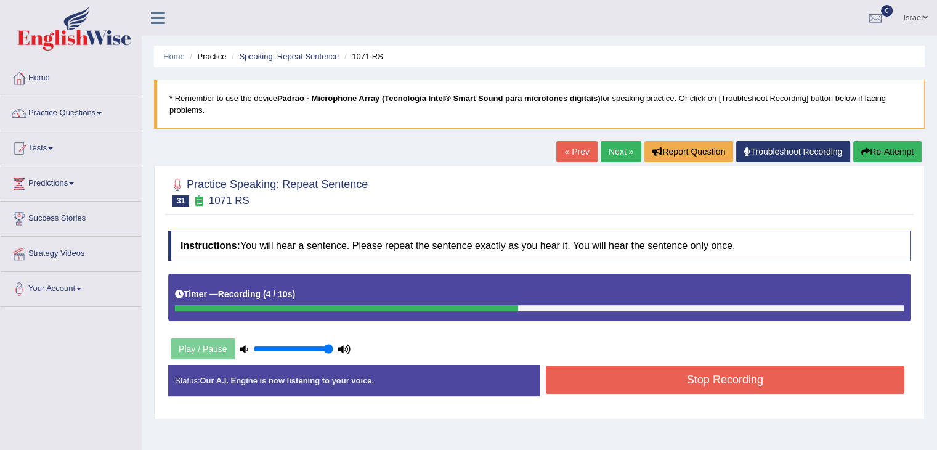
click at [620, 365] on button "Stop Recording" at bounding box center [725, 379] width 359 height 28
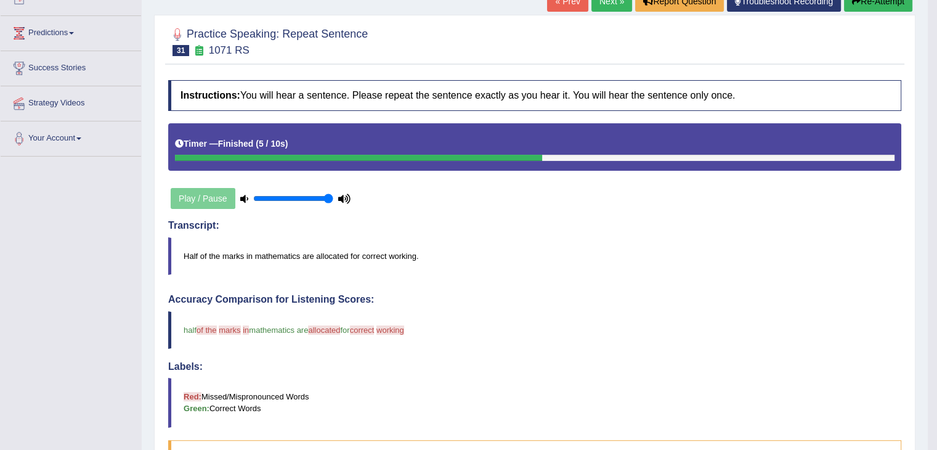
scroll to position [123, 0]
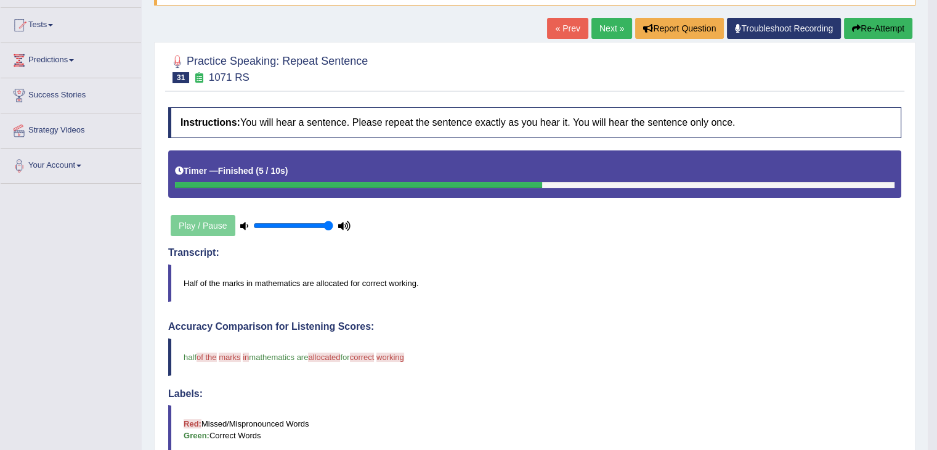
click at [605, 28] on link "Next »" at bounding box center [611, 28] width 41 height 21
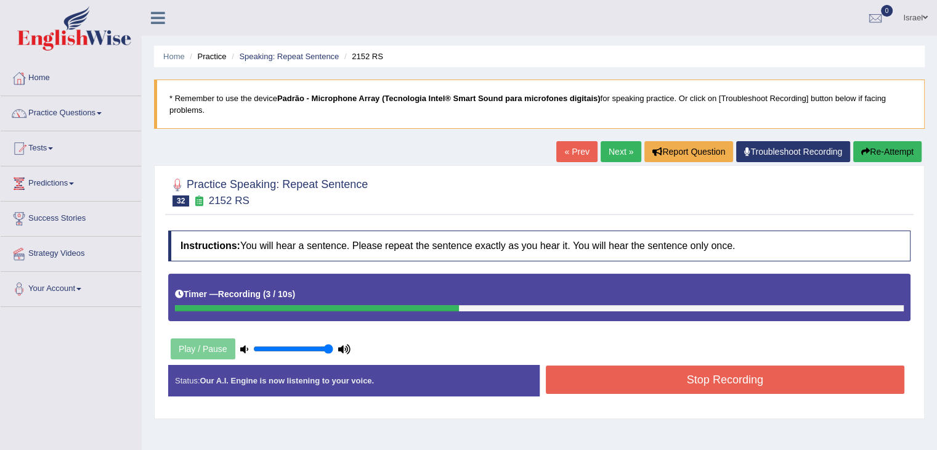
click at [646, 370] on button "Stop Recording" at bounding box center [725, 379] width 359 height 28
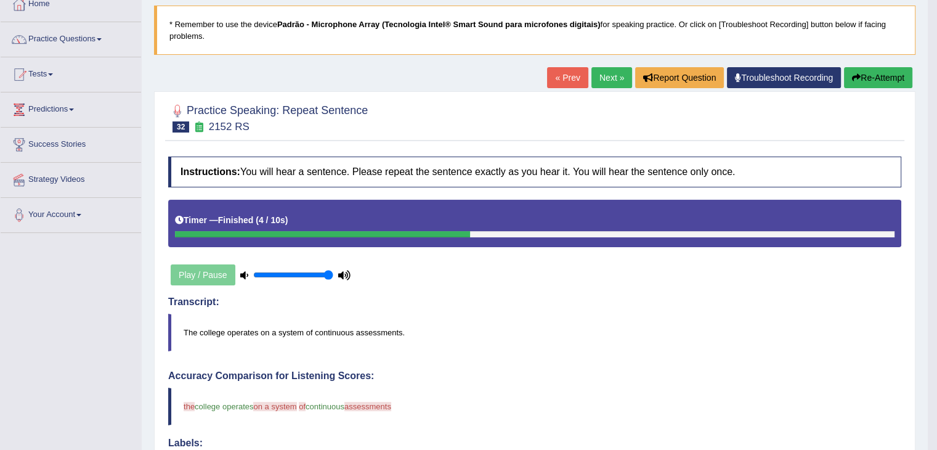
scroll to position [62, 0]
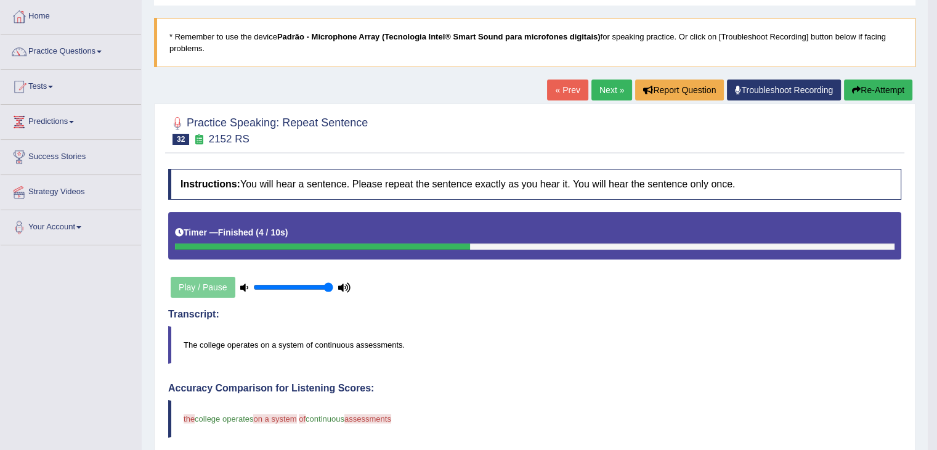
click at [611, 88] on link "Next »" at bounding box center [611, 89] width 41 height 21
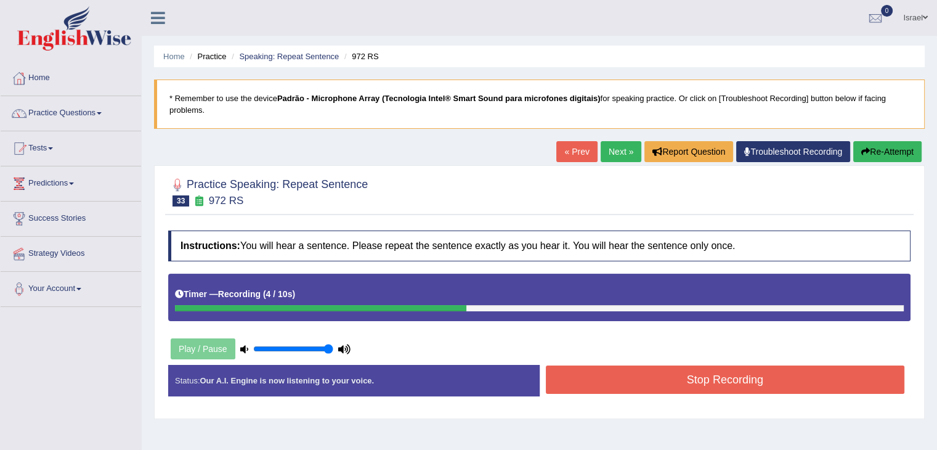
click at [619, 365] on button "Stop Recording" at bounding box center [725, 379] width 359 height 28
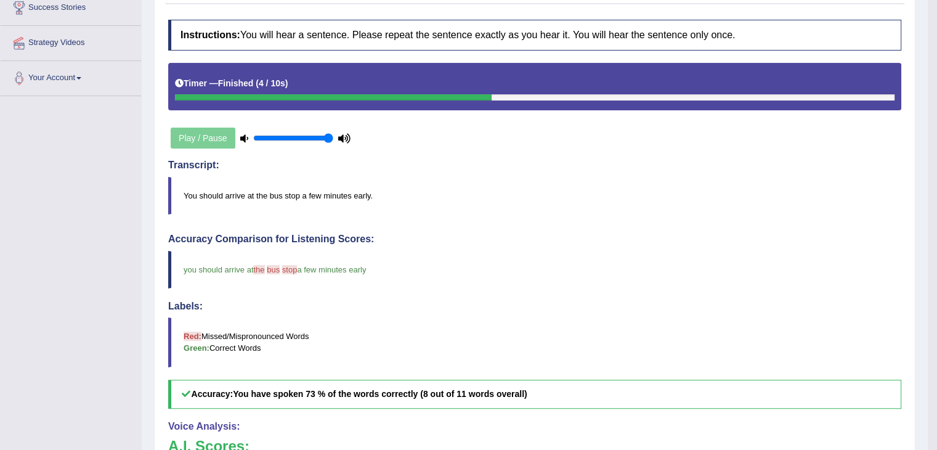
scroll to position [62, 0]
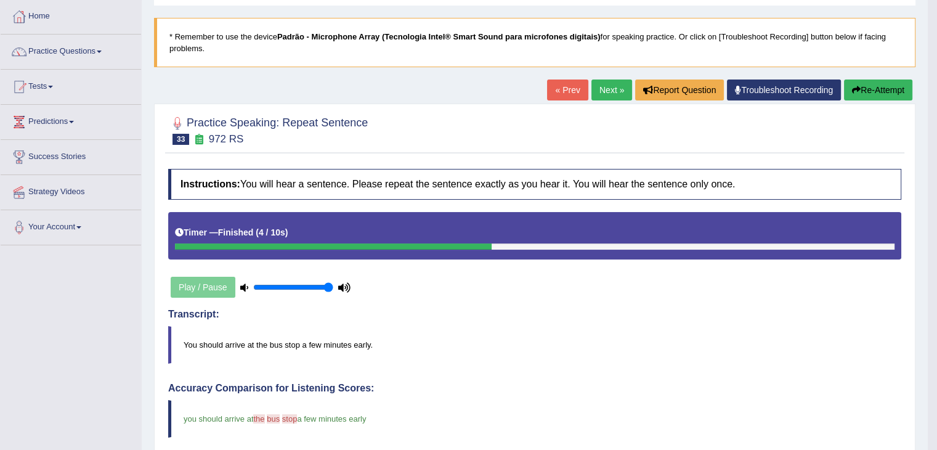
click at [604, 86] on link "Next »" at bounding box center [611, 89] width 41 height 21
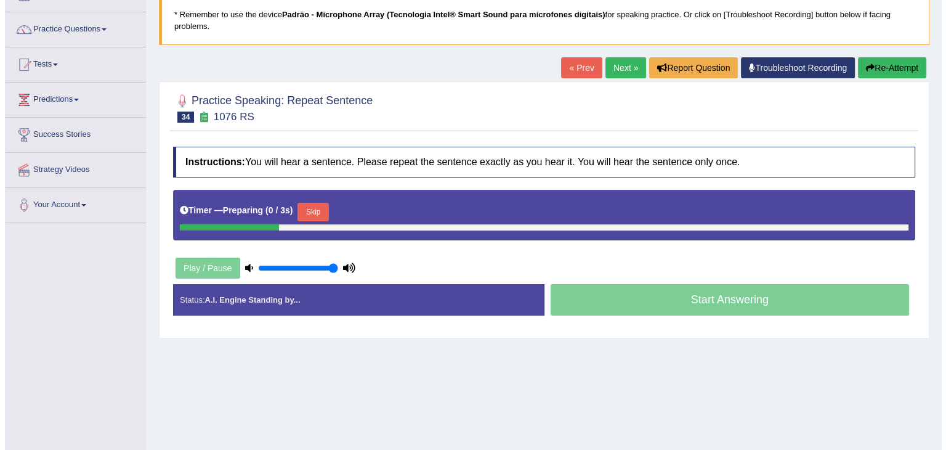
scroll to position [185, 0]
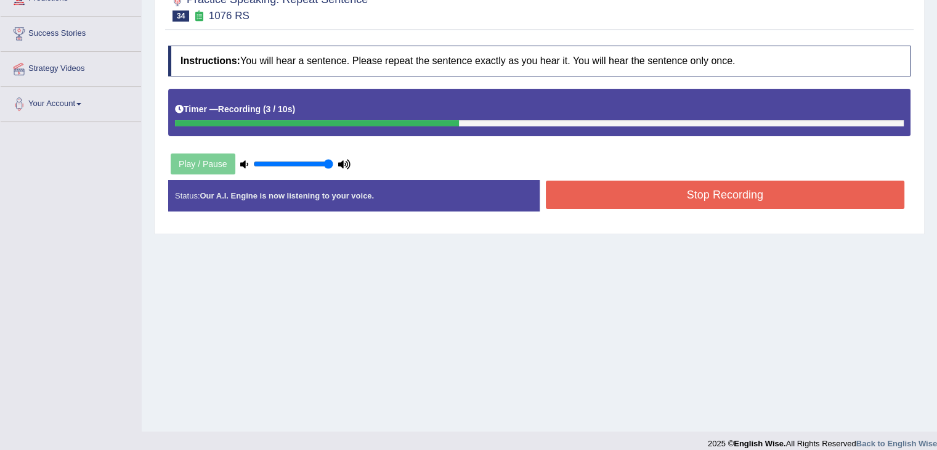
click at [564, 180] on button "Stop Recording" at bounding box center [725, 194] width 359 height 28
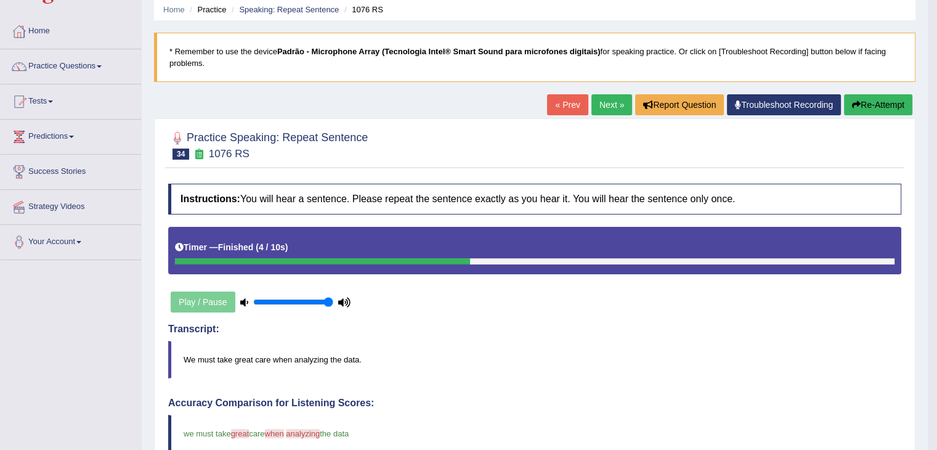
scroll to position [13, 0]
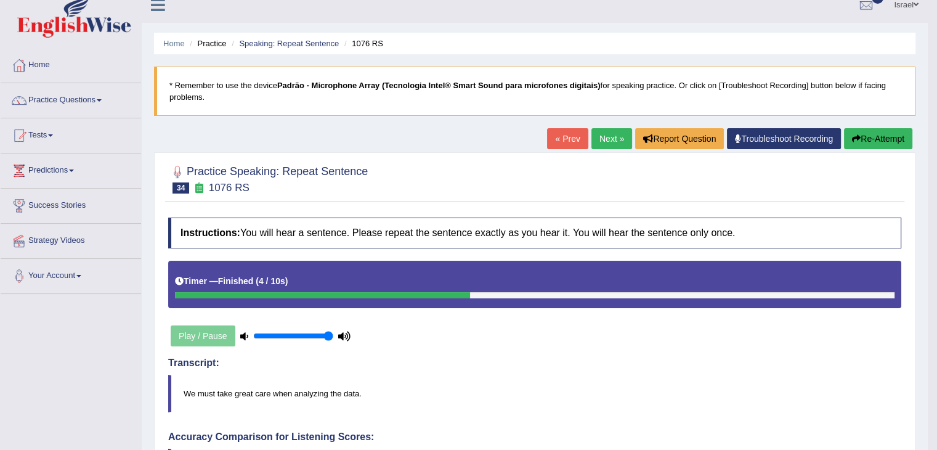
click at [598, 134] on link "Next »" at bounding box center [611, 138] width 41 height 21
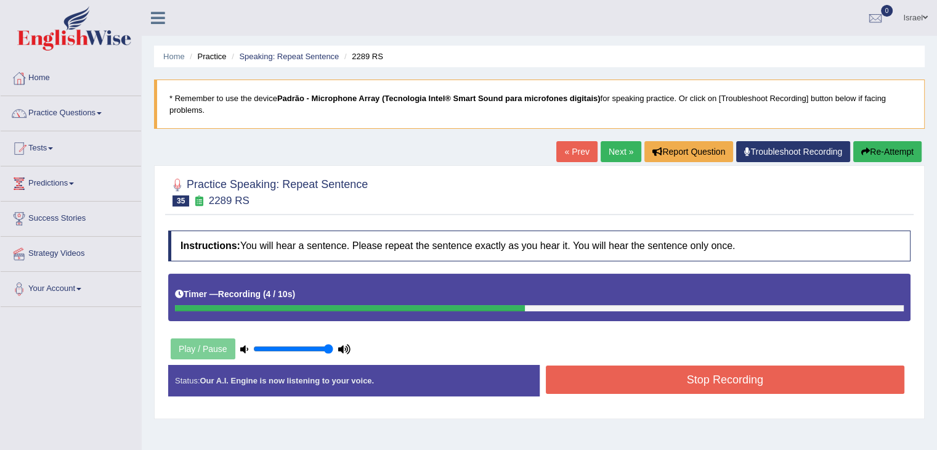
click at [619, 365] on button "Stop Recording" at bounding box center [725, 379] width 359 height 28
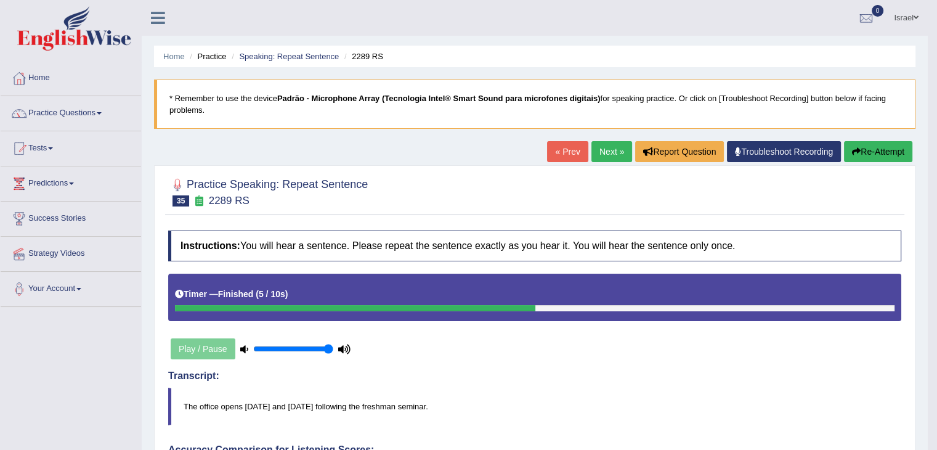
click at [605, 151] on link "Next »" at bounding box center [611, 151] width 41 height 21
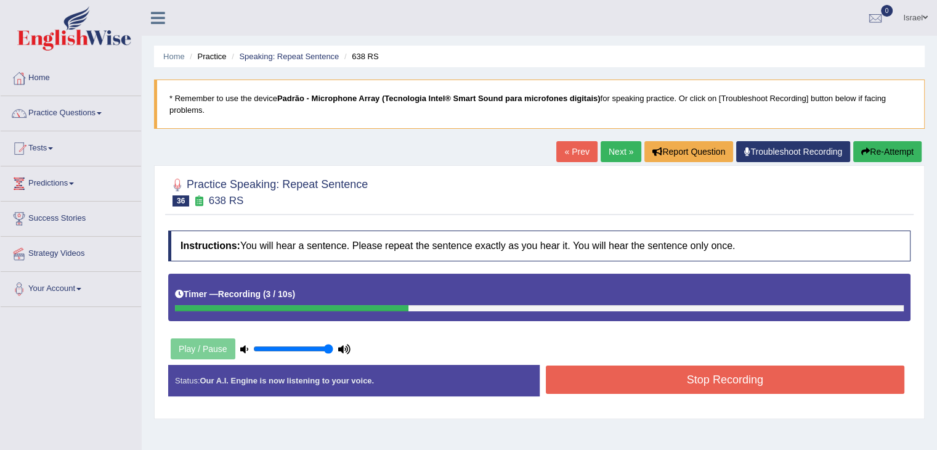
click at [619, 365] on button "Stop Recording" at bounding box center [725, 379] width 359 height 28
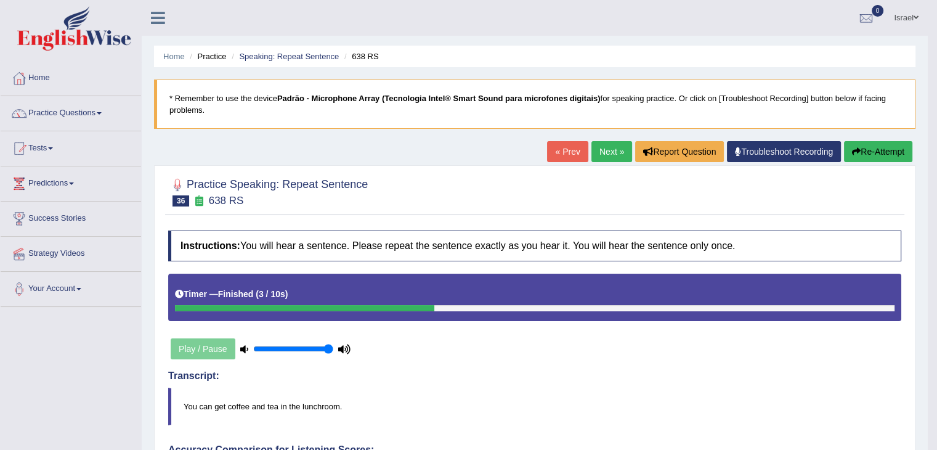
click at [604, 153] on link "Next »" at bounding box center [611, 151] width 41 height 21
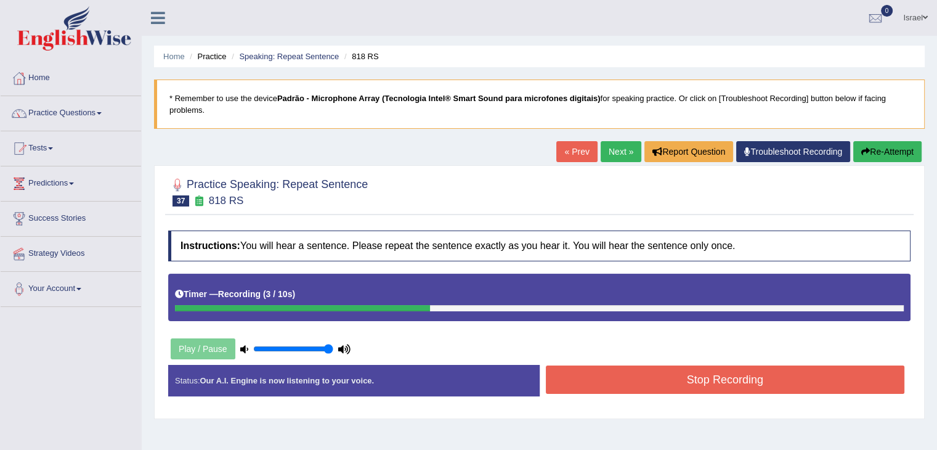
click at [628, 365] on button "Stop Recording" at bounding box center [725, 379] width 359 height 28
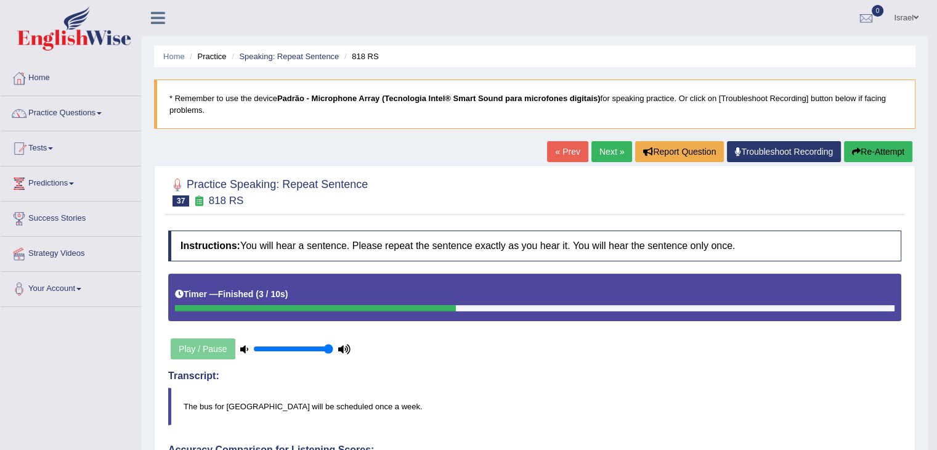
click at [619, 143] on link "Next »" at bounding box center [611, 151] width 41 height 21
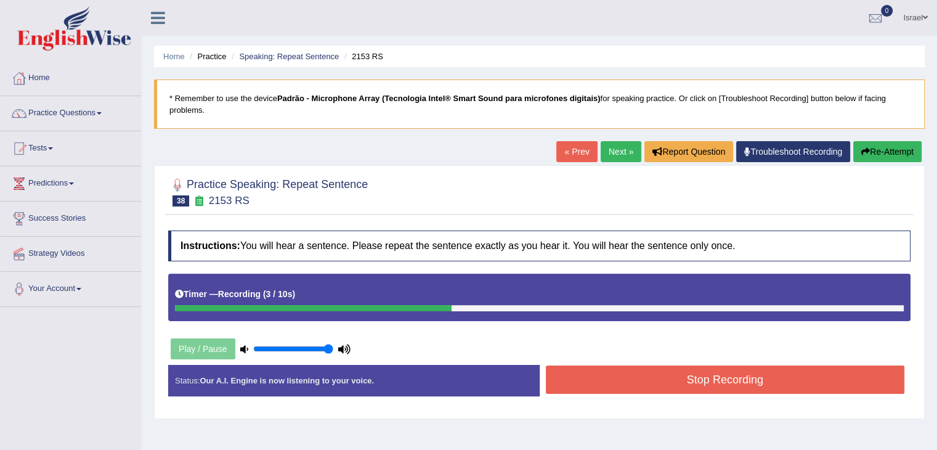
click at [615, 365] on button "Stop Recording" at bounding box center [725, 379] width 359 height 28
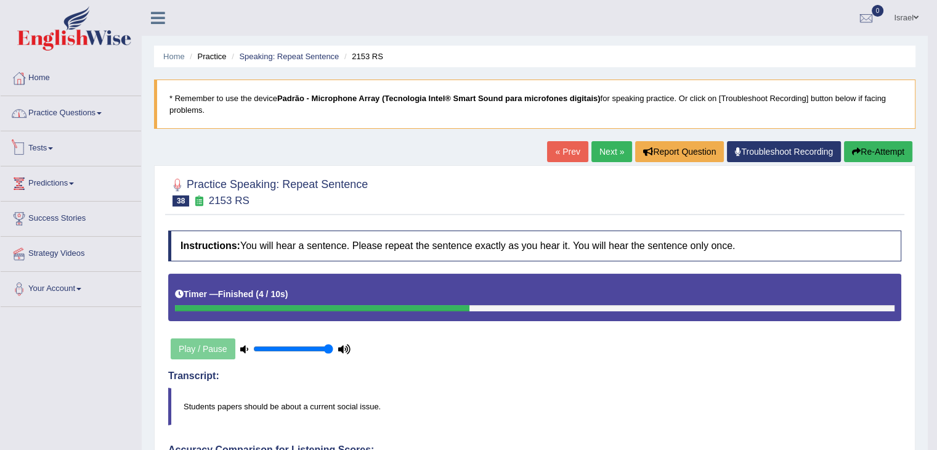
click at [73, 111] on link "Practice Questions" at bounding box center [71, 111] width 140 height 31
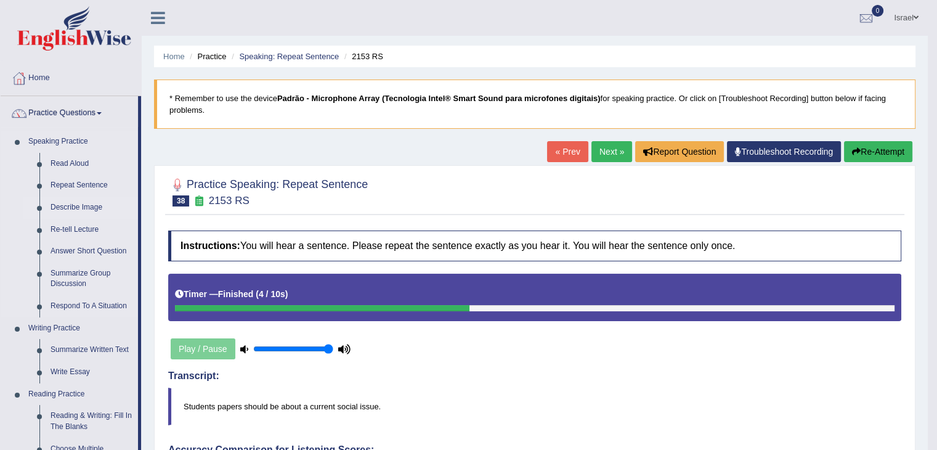
click at [89, 203] on link "Describe Image" at bounding box center [91, 208] width 93 height 22
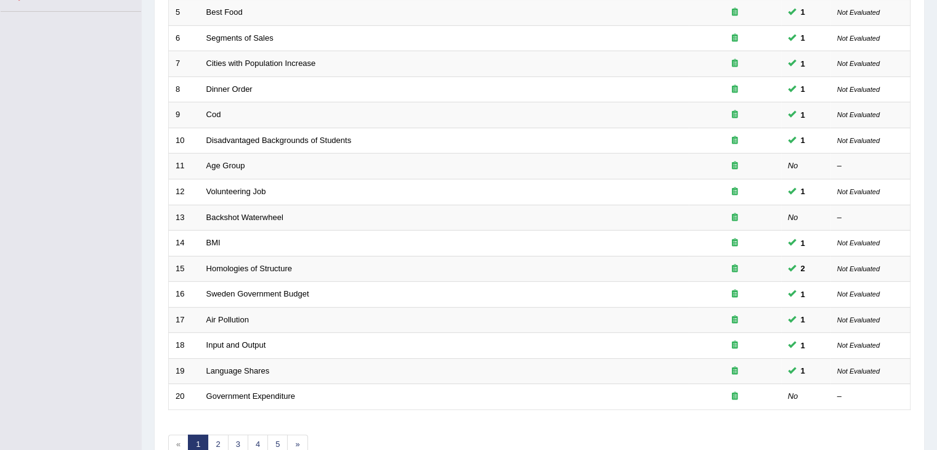
scroll to position [308, 0]
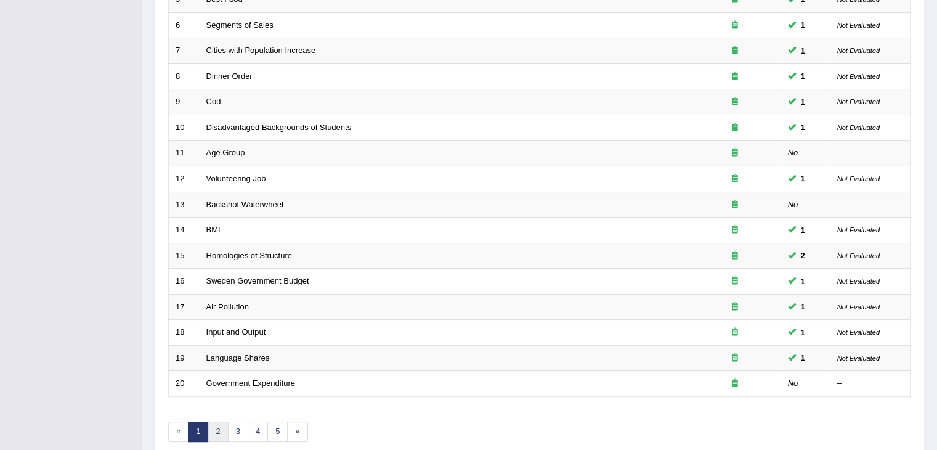
click at [220, 428] on link "2" at bounding box center [218, 431] width 20 height 20
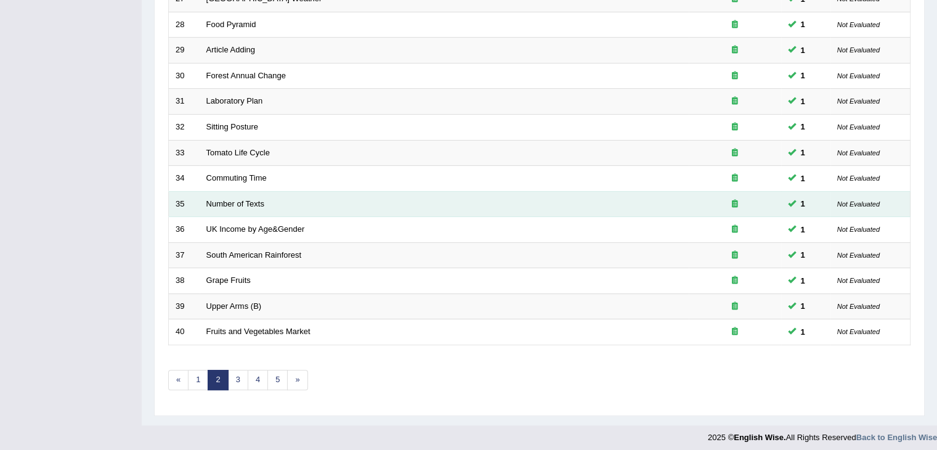
scroll to position [362, 0]
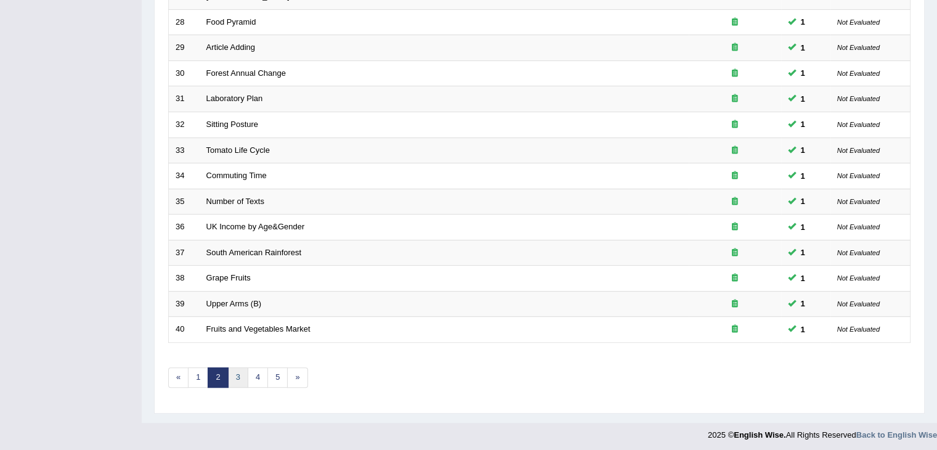
click at [237, 373] on link "3" at bounding box center [238, 377] width 20 height 20
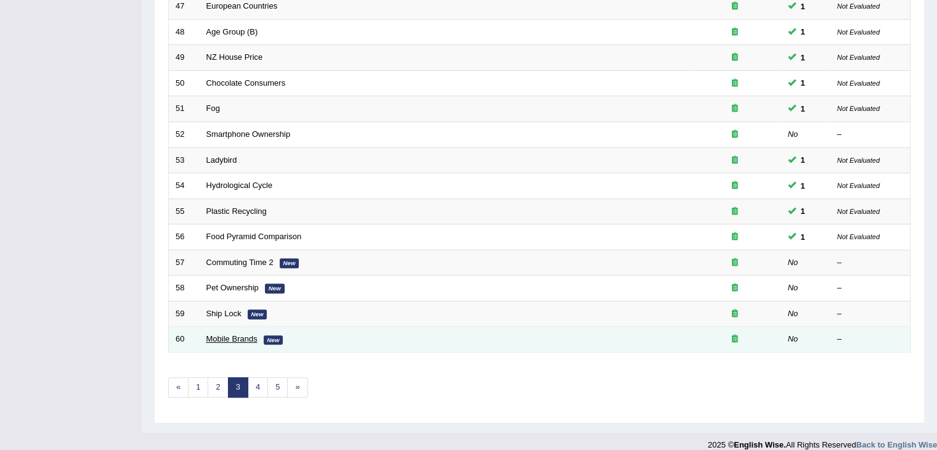
scroll to position [362, 0]
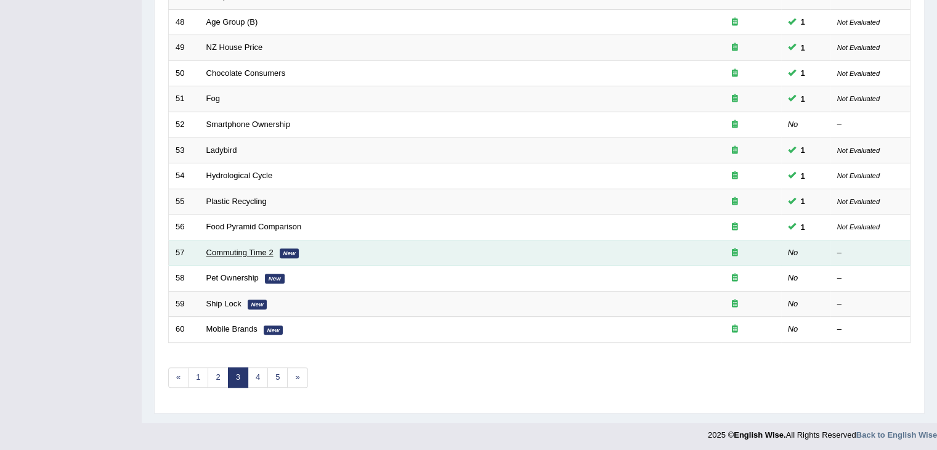
click at [232, 252] on link "Commuting Time 2" at bounding box center [239, 252] width 67 height 9
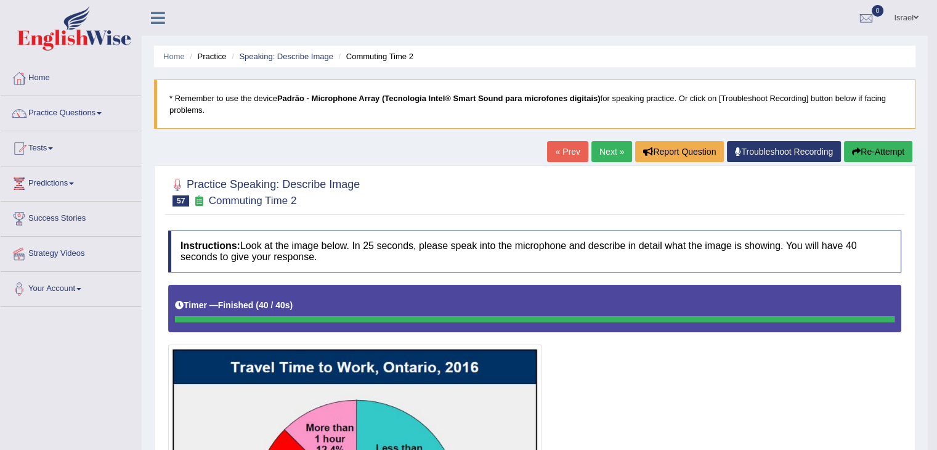
click at [609, 156] on link "Next »" at bounding box center [611, 151] width 41 height 21
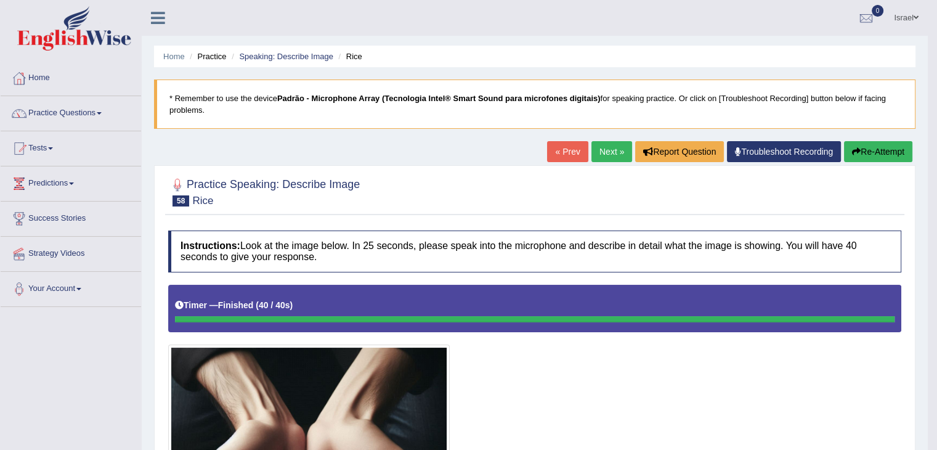
click at [604, 145] on link "Next »" at bounding box center [611, 151] width 41 height 21
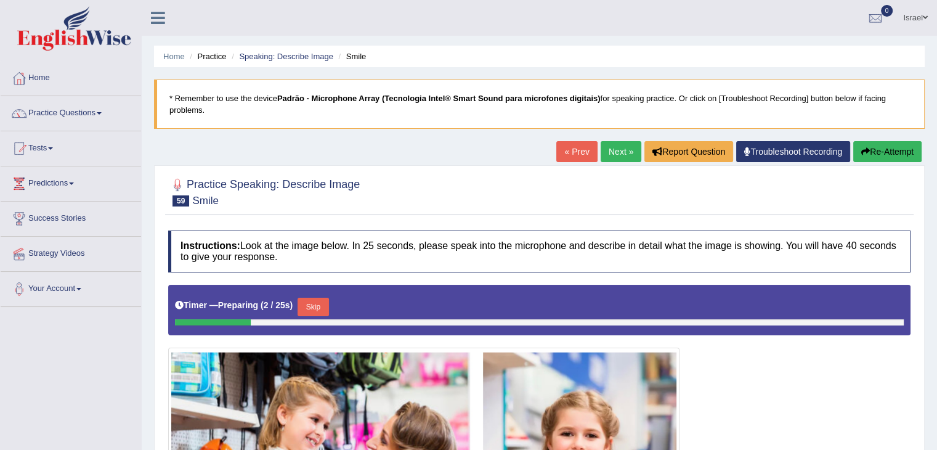
click at [602, 141] on link "Next »" at bounding box center [621, 151] width 41 height 21
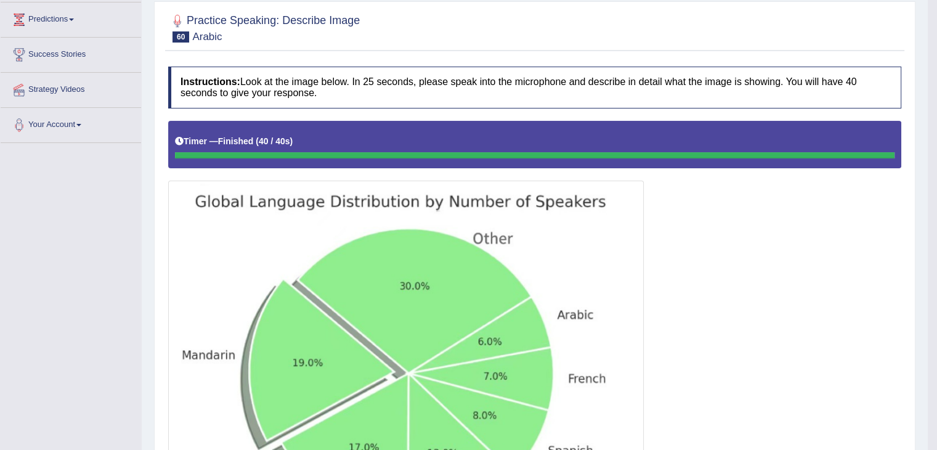
scroll to position [128, 0]
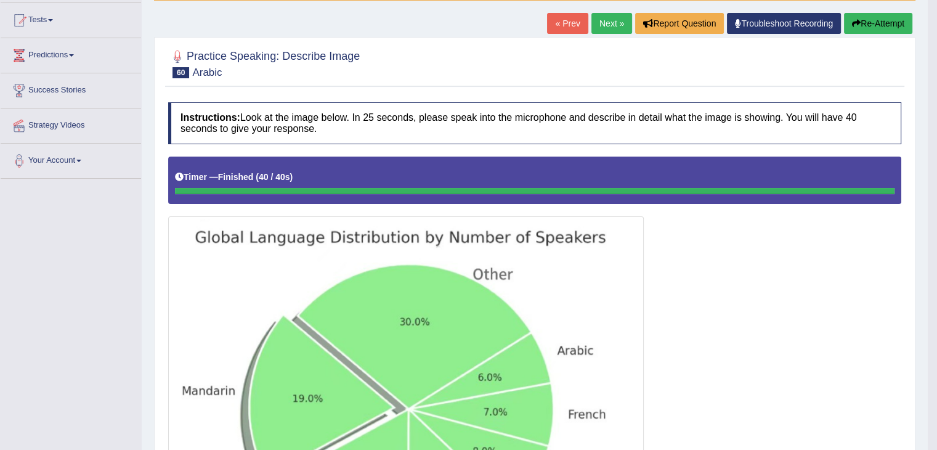
click at [604, 17] on link "Next »" at bounding box center [611, 23] width 41 height 21
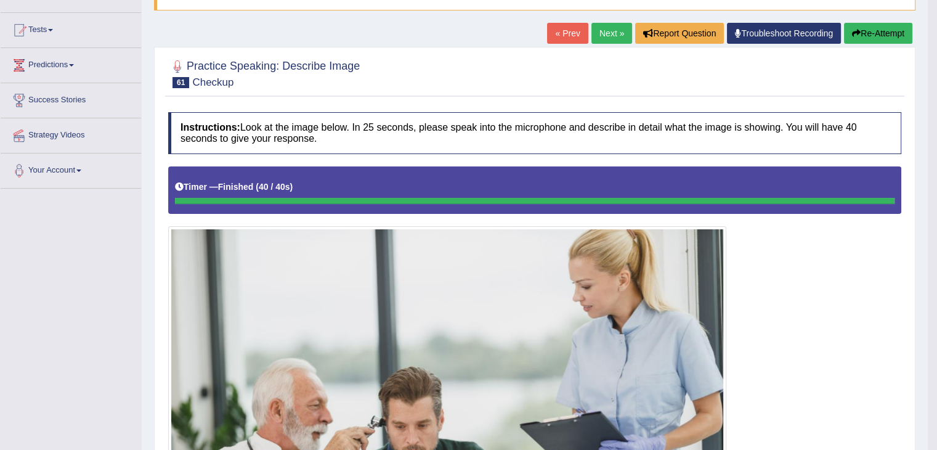
scroll to position [117, 0]
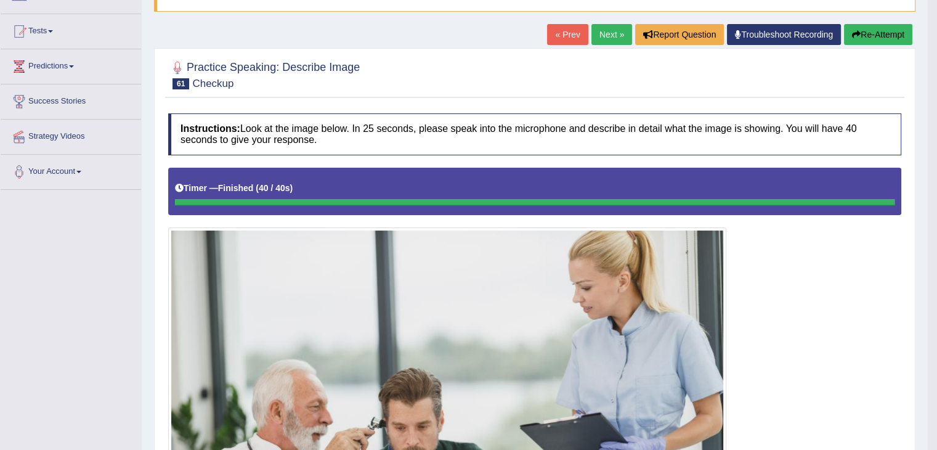
click at [612, 33] on link "Next »" at bounding box center [611, 34] width 41 height 21
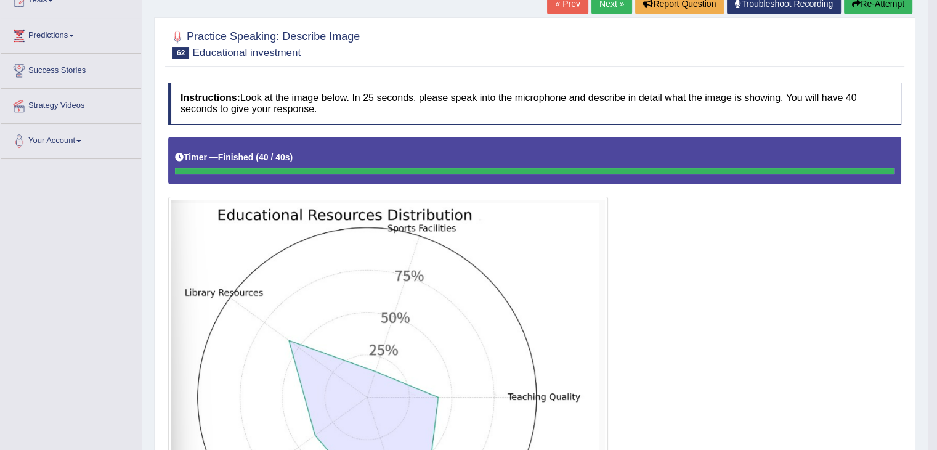
scroll to position [12, 0]
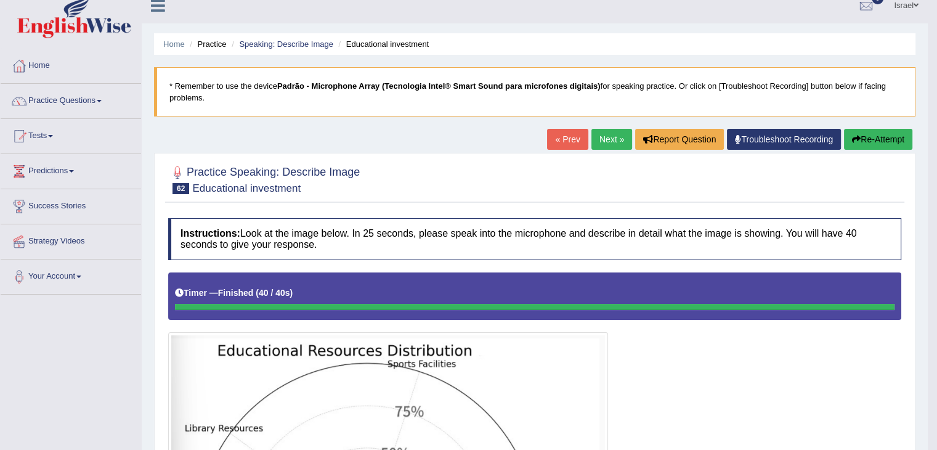
click at [610, 139] on link "Next »" at bounding box center [611, 139] width 41 height 21
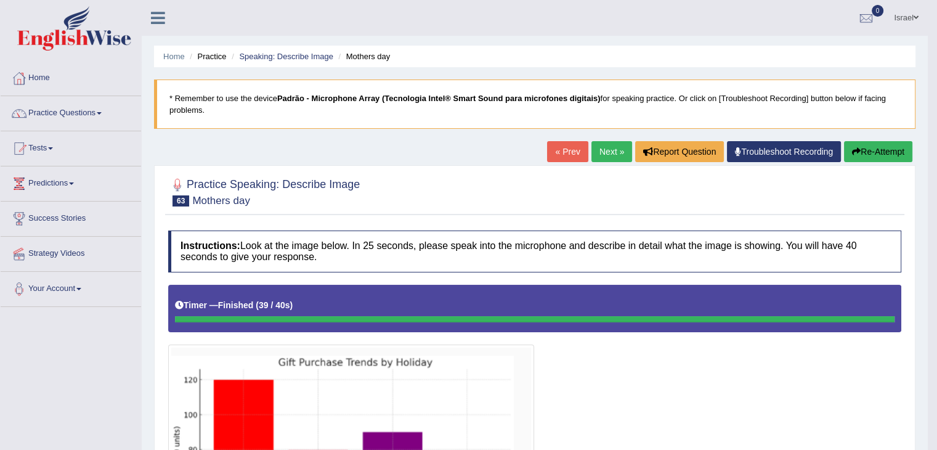
click at [605, 148] on link "Next »" at bounding box center [611, 151] width 41 height 21
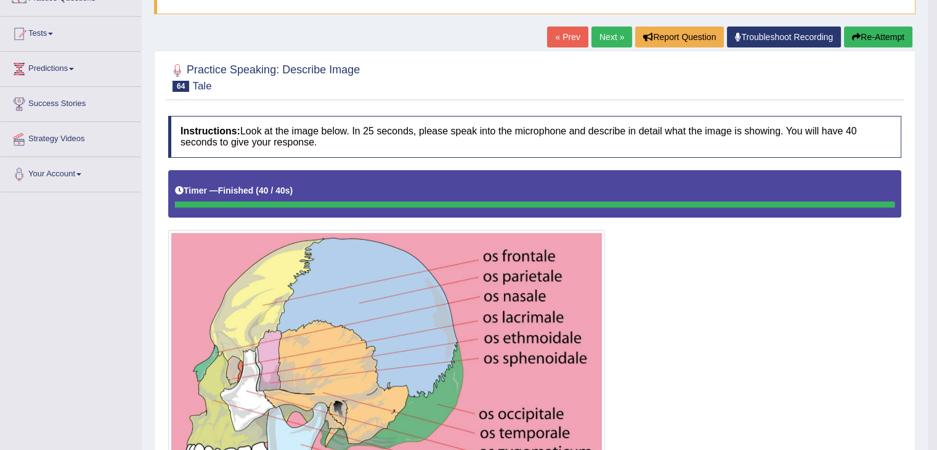
scroll to position [123, 0]
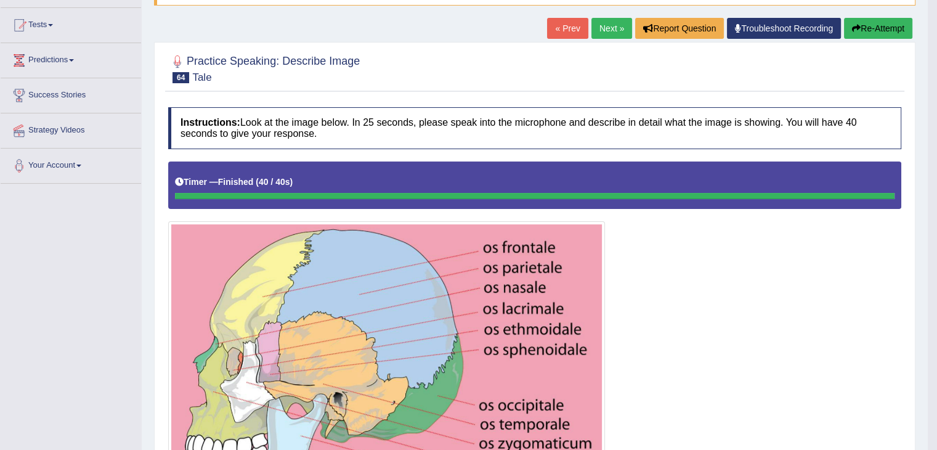
click at [587, 85] on div at bounding box center [534, 68] width 733 height 38
click at [612, 33] on link "Next »" at bounding box center [611, 28] width 41 height 21
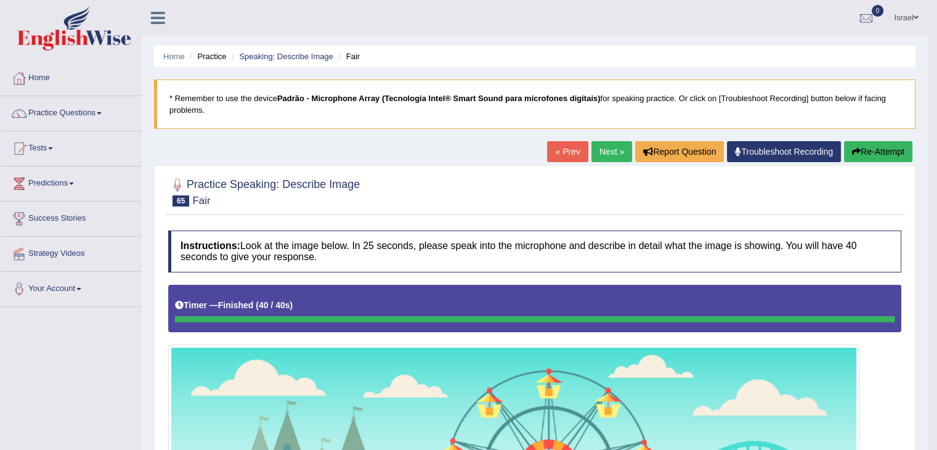
click at [271, 18] on div "Israel Toggle navigation Username: Israel123 Access Type: Online Subscription: …" at bounding box center [535, 18] width 786 height 36
click at [76, 115] on link "Practice Questions" at bounding box center [71, 111] width 140 height 31
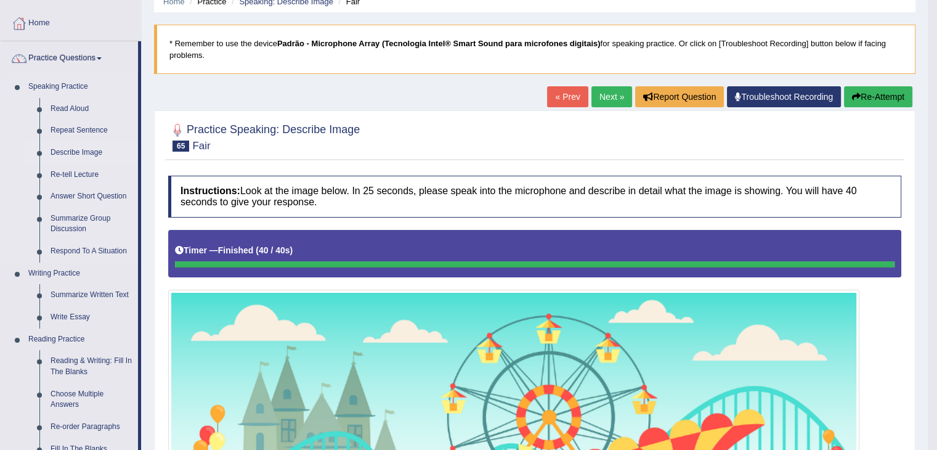
scroll to position [62, 0]
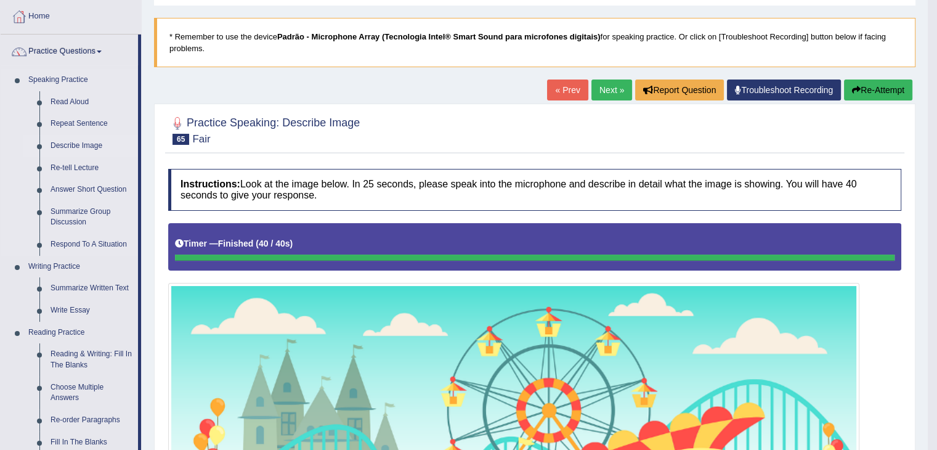
click at [95, 146] on link "Describe Image" at bounding box center [91, 146] width 93 height 22
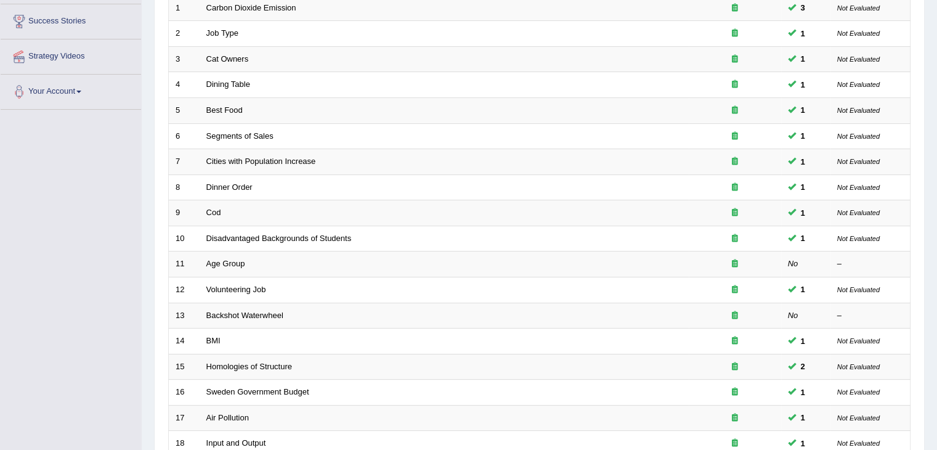
scroll to position [362, 0]
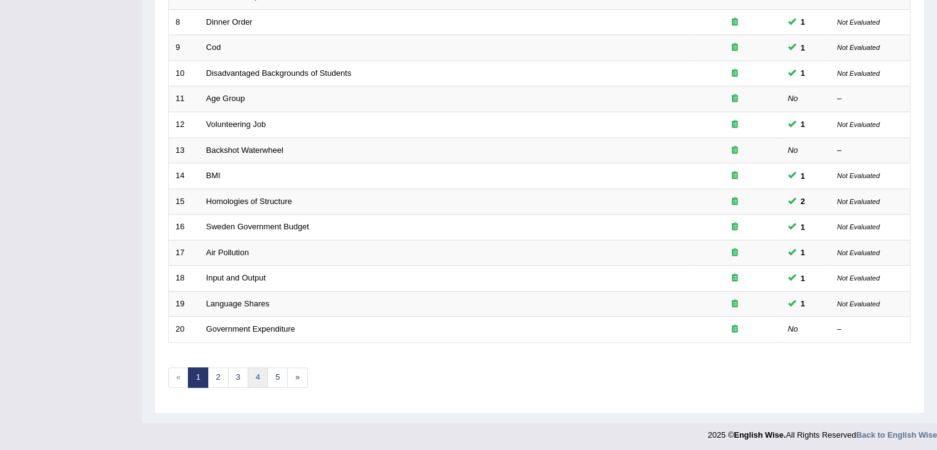
click at [254, 371] on link "4" at bounding box center [258, 377] width 20 height 20
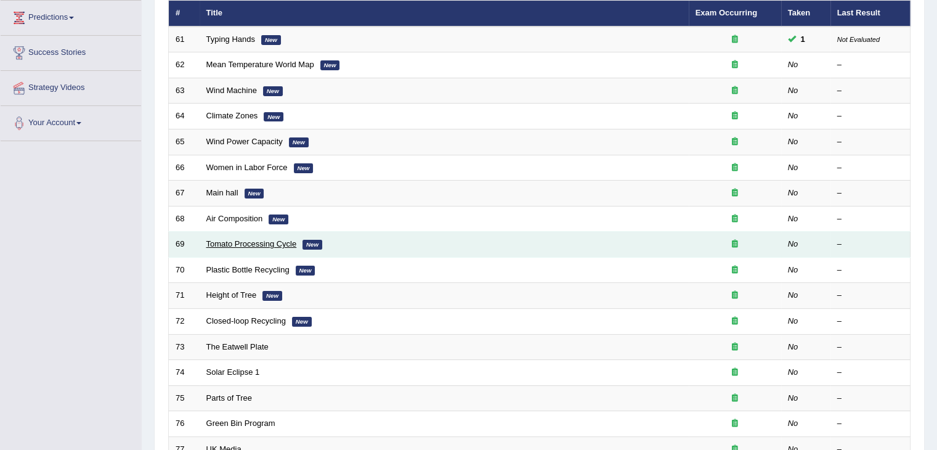
scroll to position [123, 0]
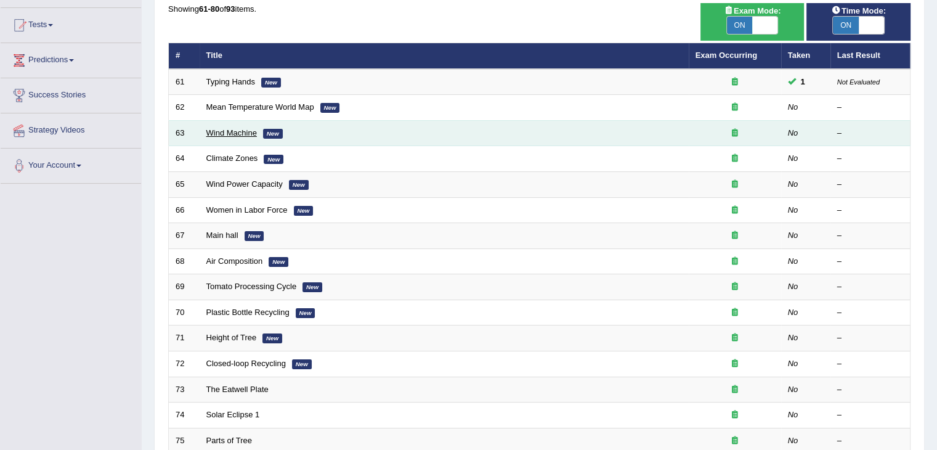
click at [237, 131] on link "Wind Machine" at bounding box center [231, 132] width 51 height 9
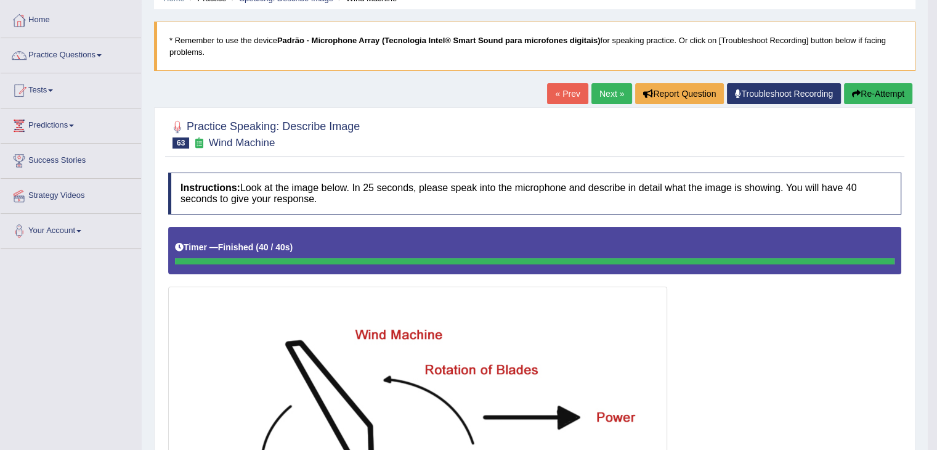
scroll to position [37, 0]
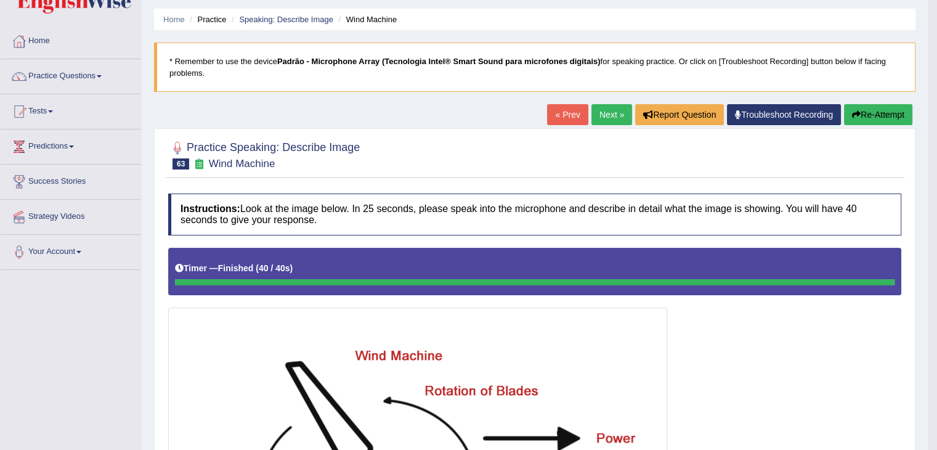
click at [611, 108] on link "Next »" at bounding box center [611, 114] width 41 height 21
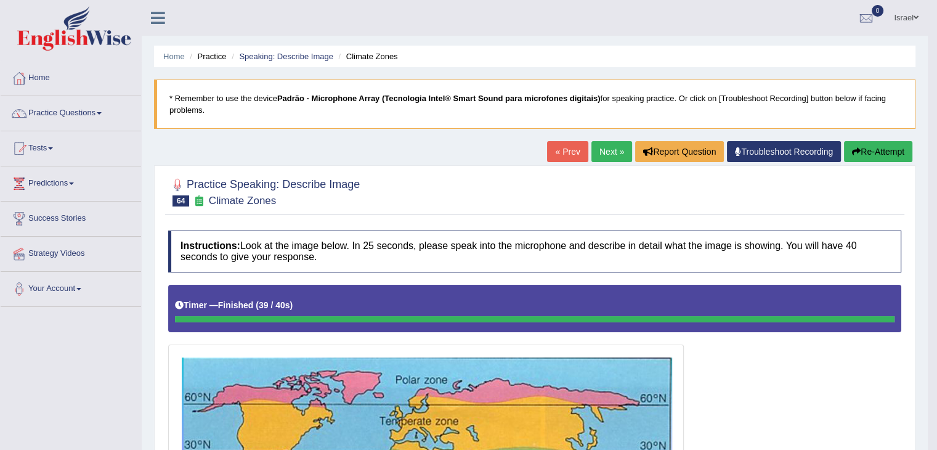
click at [614, 151] on link "Next »" at bounding box center [611, 151] width 41 height 21
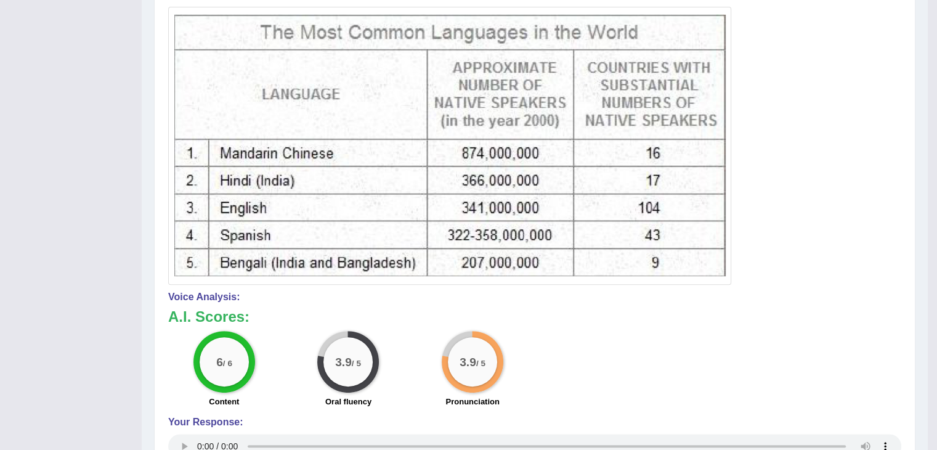
scroll to position [316, 0]
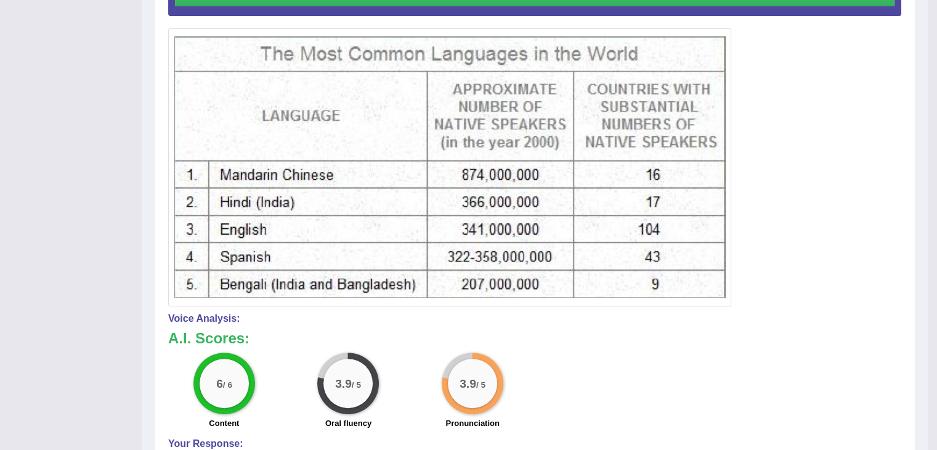
click at [230, 376] on div "6 / 6" at bounding box center [224, 383] width 49 height 49
click at [338, 383] on big "3.9" at bounding box center [344, 383] width 17 height 14
click at [497, 381] on div "3.9 / 5" at bounding box center [473, 383] width 62 height 62
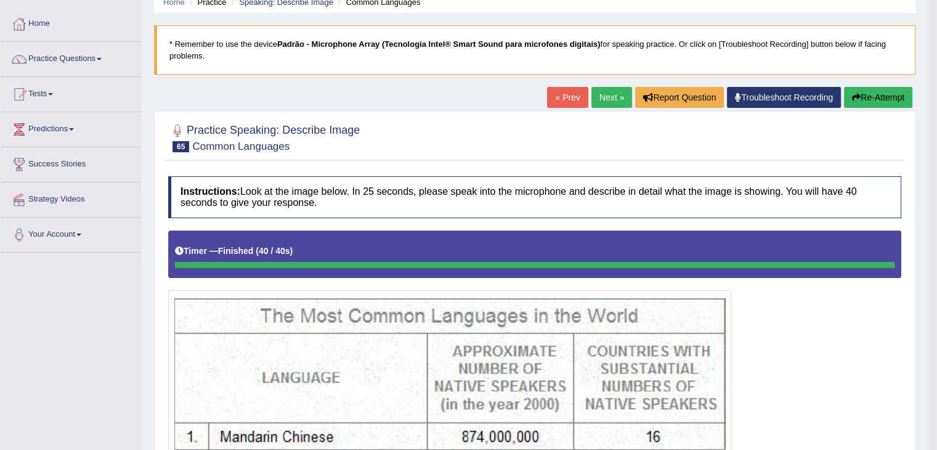
scroll to position [8, 0]
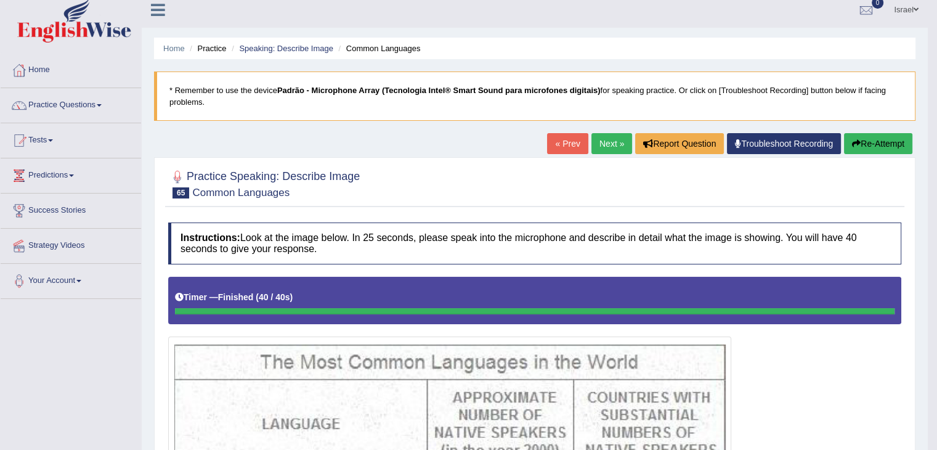
click at [609, 142] on link "Next »" at bounding box center [611, 143] width 41 height 21
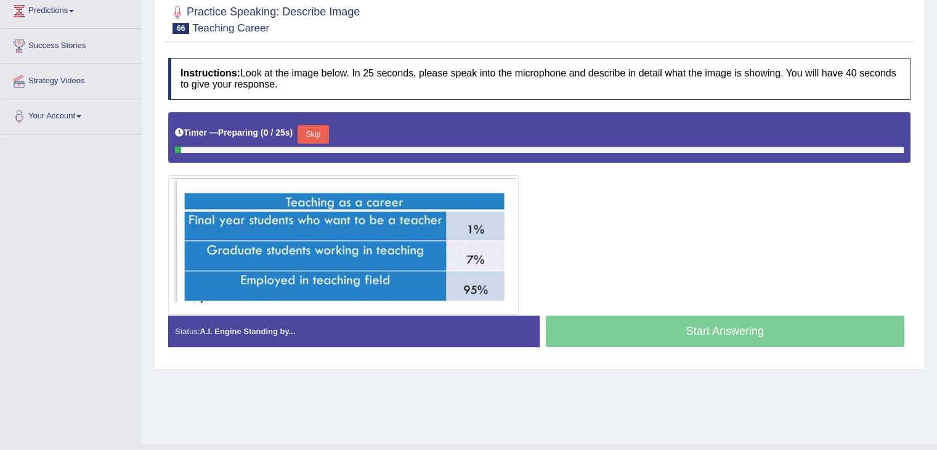
scroll to position [197, 0]
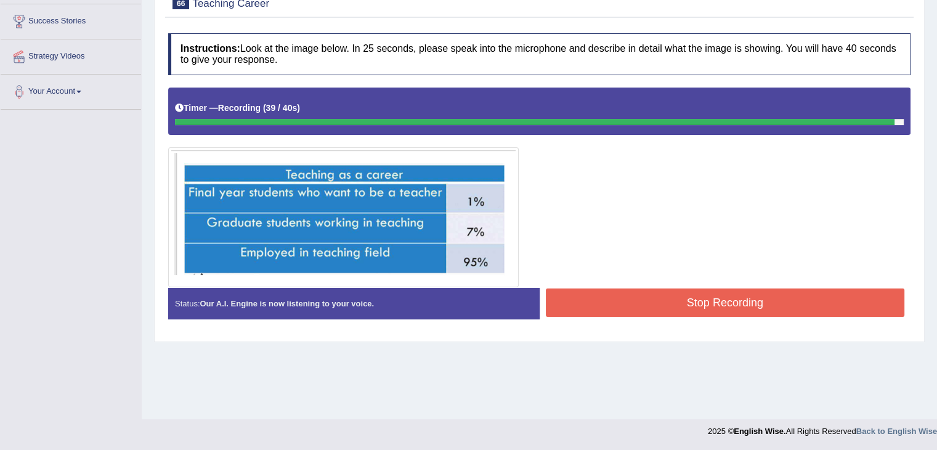
click at [604, 288] on button "Stop Recording" at bounding box center [725, 302] width 359 height 28
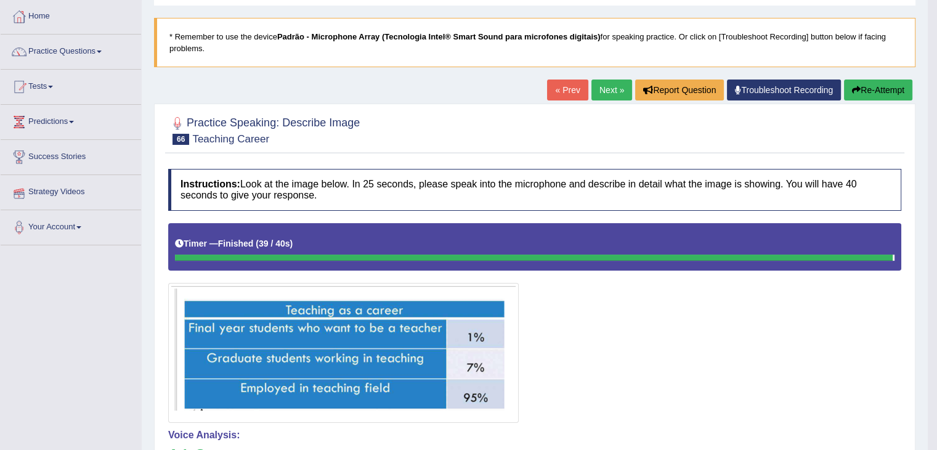
scroll to position [0, 0]
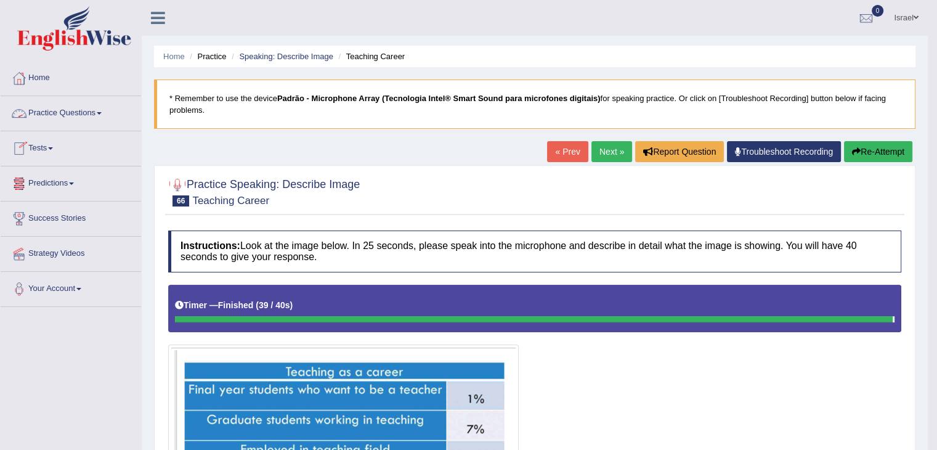
click at [79, 112] on link "Practice Questions" at bounding box center [71, 111] width 140 height 31
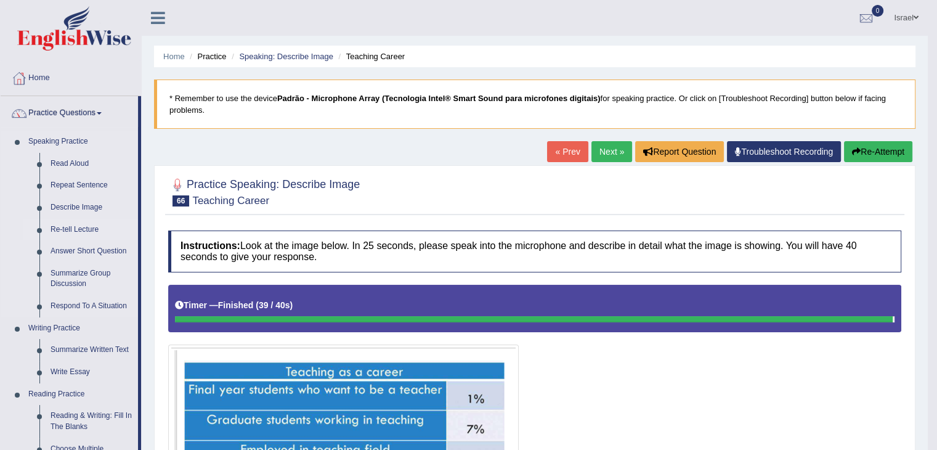
click at [89, 227] on link "Re-tell Lecture" at bounding box center [91, 230] width 93 height 22
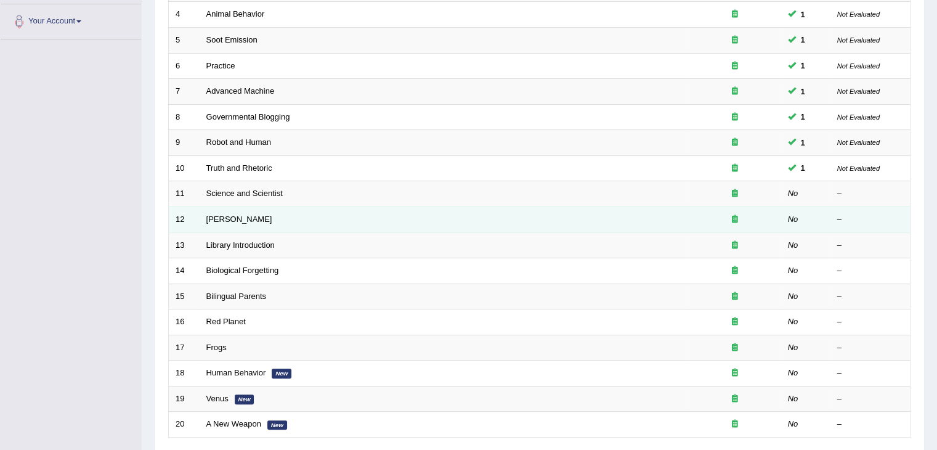
scroll to position [308, 0]
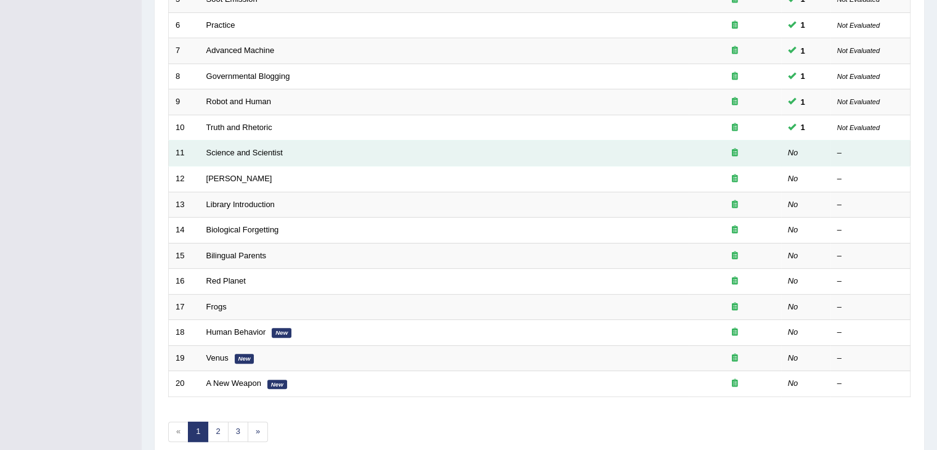
drag, startPoint x: 233, startPoint y: 153, endPoint x: 193, endPoint y: 139, distance: 42.5
click at [232, 153] on link "Science and Scientist" at bounding box center [244, 152] width 76 height 9
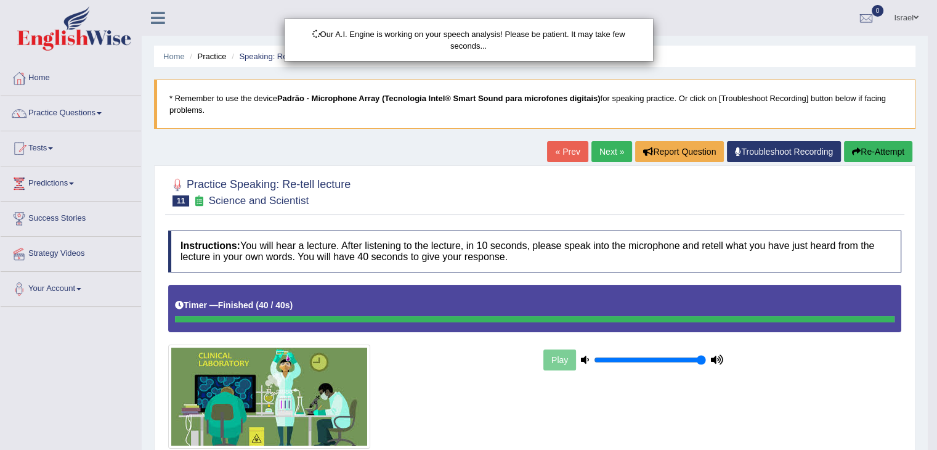
click at [478, 360] on div "Our A.I. Engine is working on your speech analysis! Please be patient. It may t…" at bounding box center [468, 225] width 937 height 450
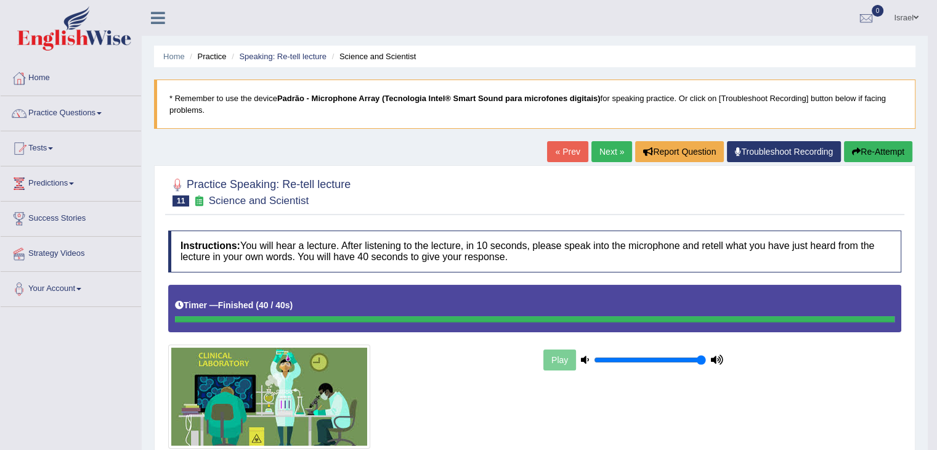
click at [609, 148] on link "Next »" at bounding box center [611, 151] width 41 height 21
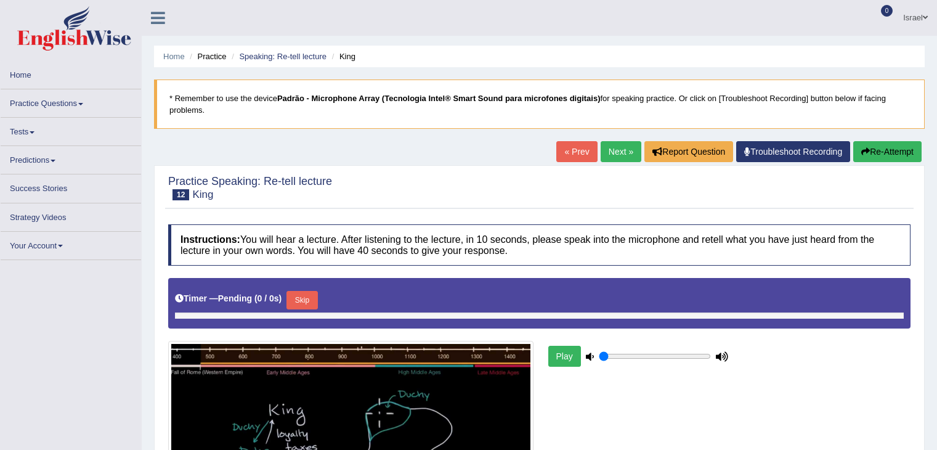
type input "1"
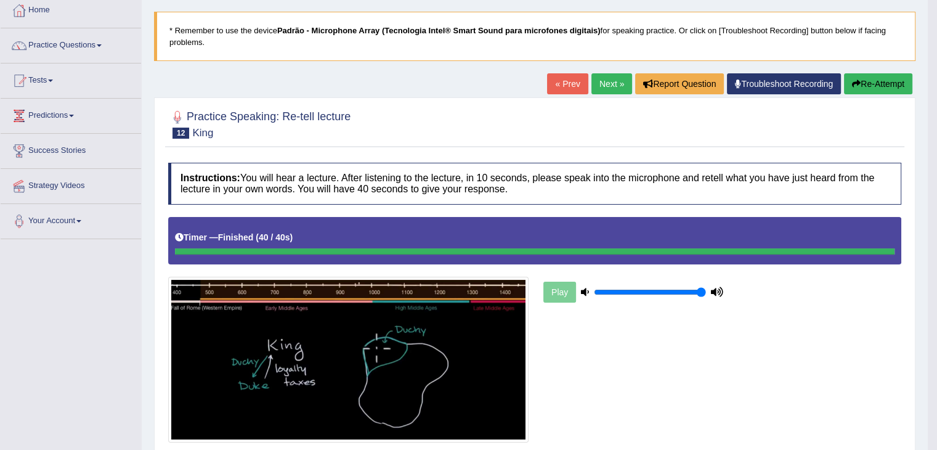
scroll to position [62, 0]
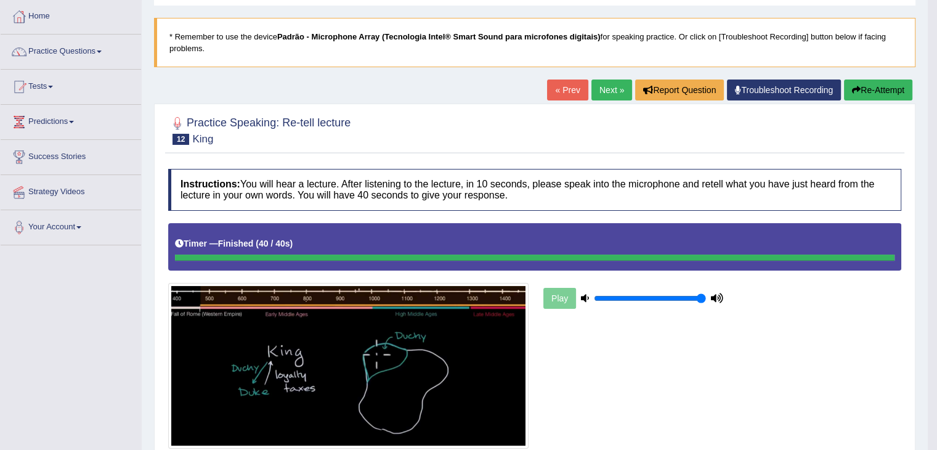
click at [607, 91] on link "Next »" at bounding box center [611, 89] width 41 height 21
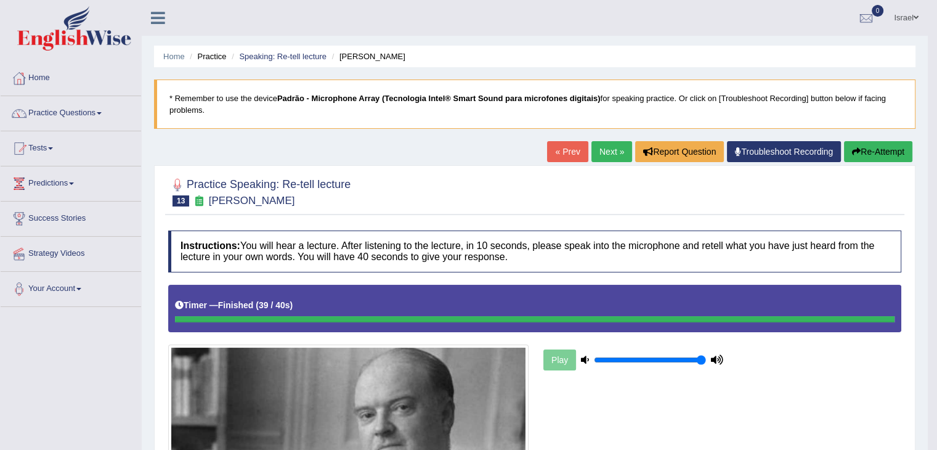
click at [213, 111] on blockquote "* Remember to use the device Padrão - Microphone Array (Tecnologia Intel® Smart…" at bounding box center [534, 103] width 761 height 49
